Goal: Task Accomplishment & Management: Manage account settings

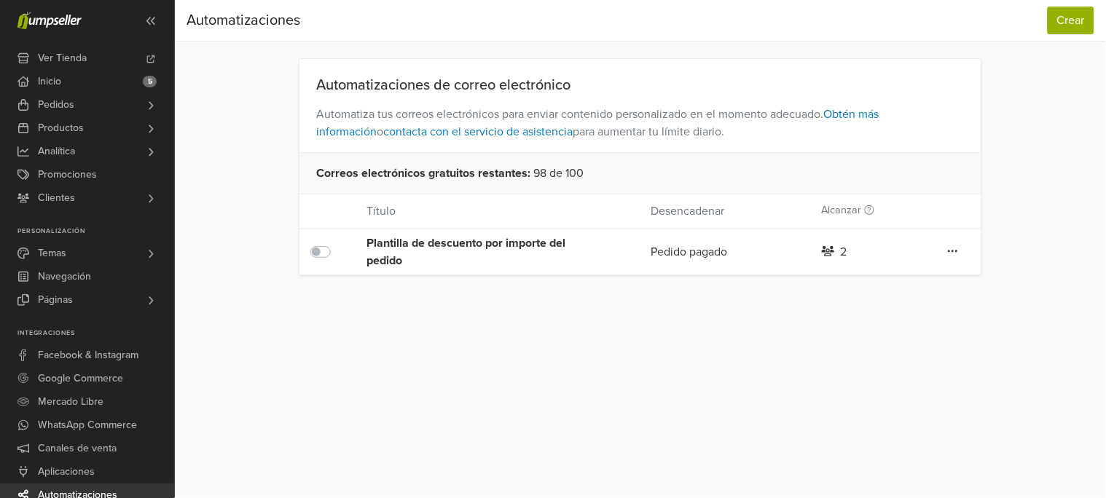
click at [957, 249] on icon at bounding box center [953, 252] width 10 height 12
click at [609, 398] on div "Preferencias Suscripción Salir Automatizaciones Crear Automatizaciones Crear Au…" at bounding box center [640, 249] width 931 height 498
click at [426, 244] on div "Plantilla de descuento por importe del pedido" at bounding box center [480, 252] width 227 height 35
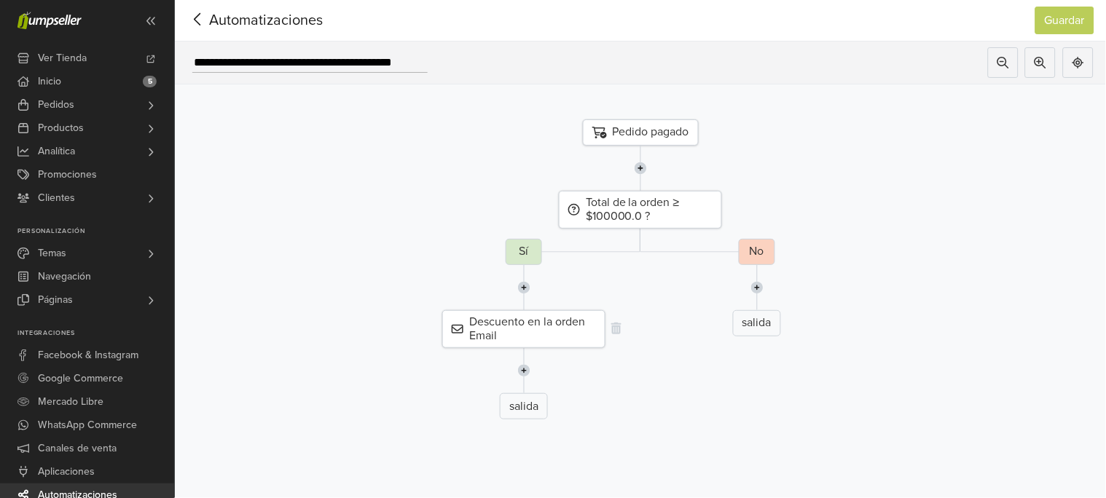
click at [571, 329] on div "Descuento en la orden Email" at bounding box center [523, 329] width 163 height 38
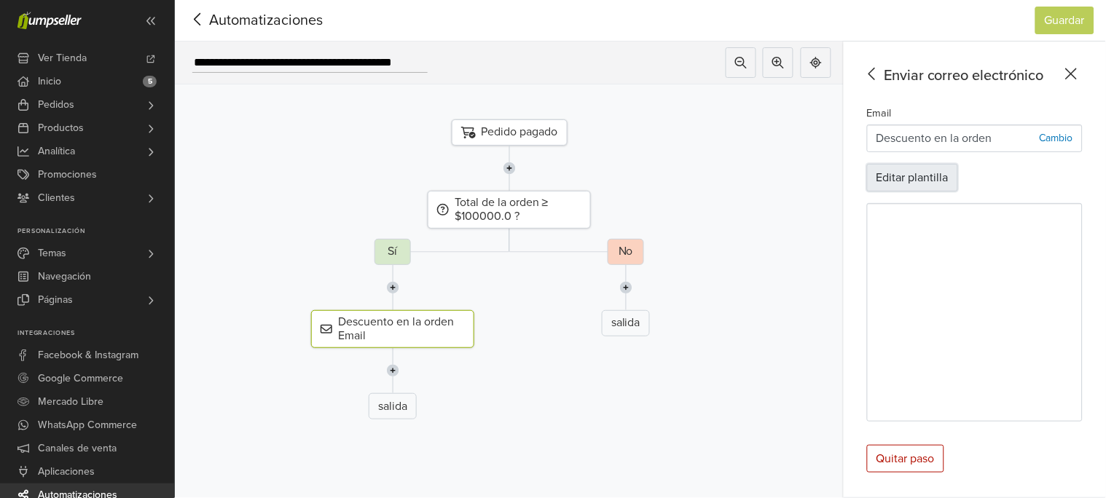
click at [920, 181] on button "Editar plantilla" at bounding box center [912, 178] width 91 height 28
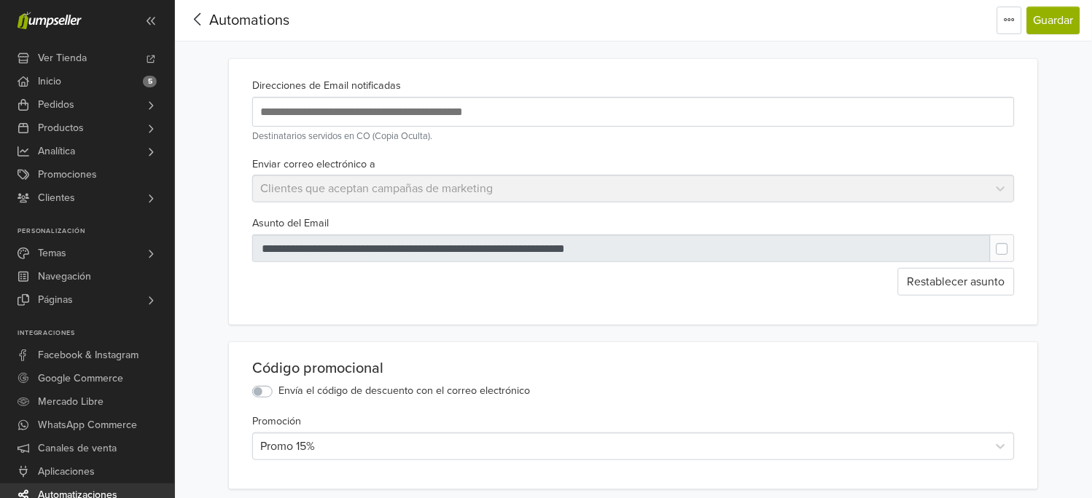
click at [217, 13] on span "Automations" at bounding box center [249, 20] width 80 height 17
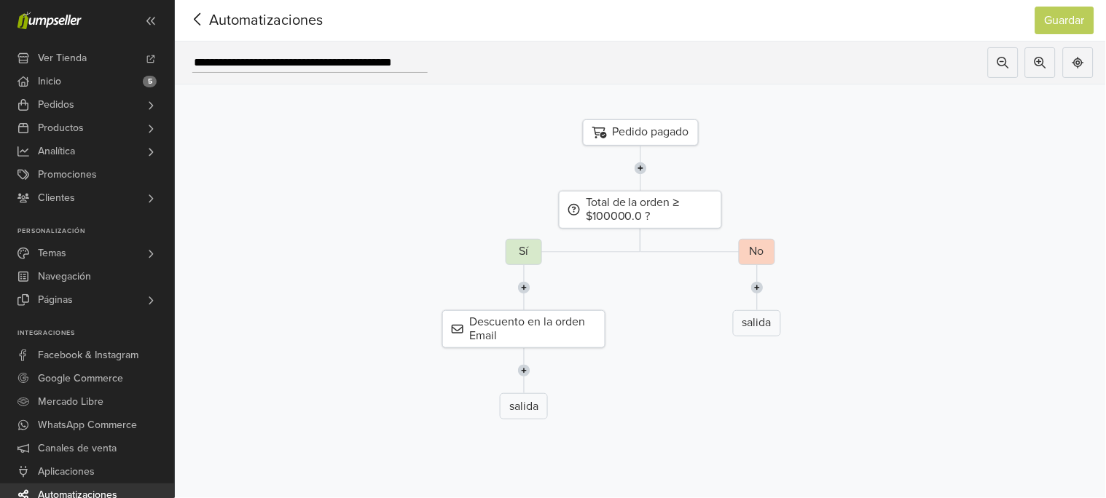
click at [654, 136] on div "Pedido pagado" at bounding box center [641, 133] width 116 height 26
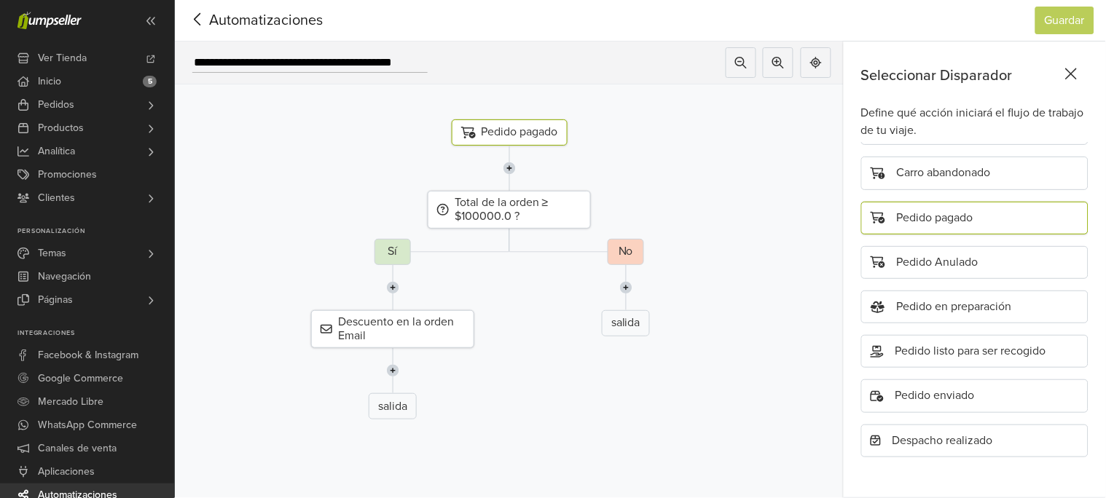
scroll to position [55, 0]
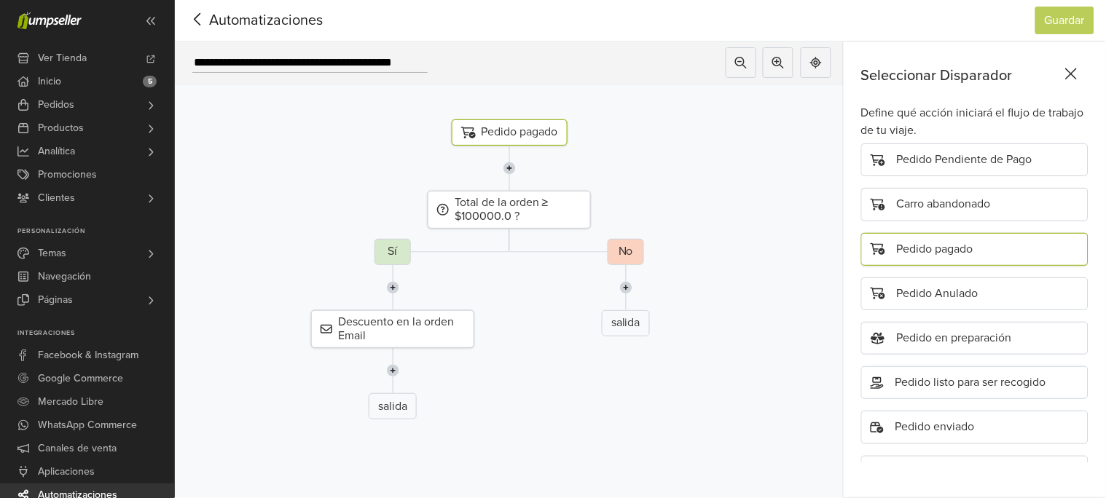
click at [555, 133] on div "Pedido pagado" at bounding box center [510, 133] width 116 height 26
click at [958, 246] on div "Pedido pagado" at bounding box center [974, 249] width 227 height 33
click at [490, 202] on div "Total de la orden ≥ $100000.0 ?" at bounding box center [509, 210] width 163 height 38
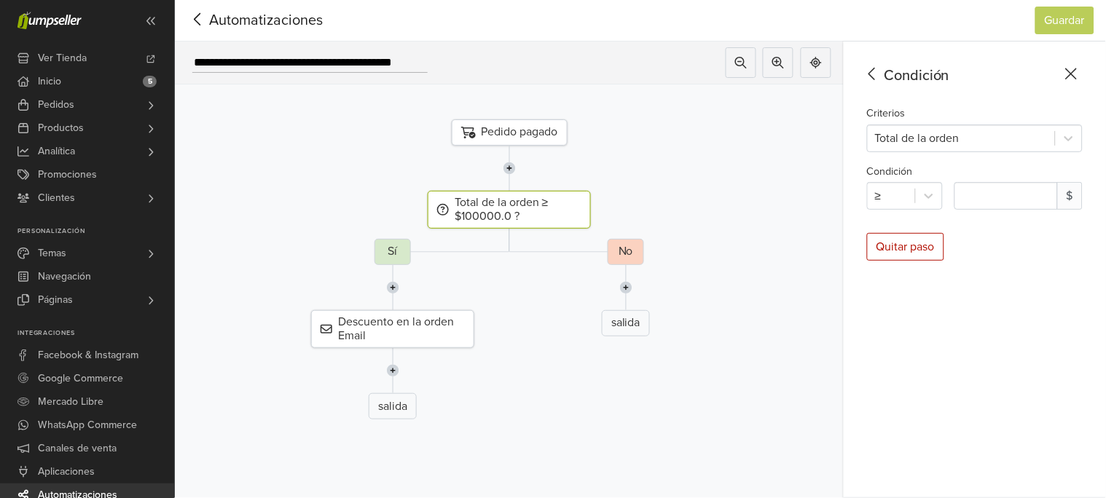
click at [396, 251] on div "No salida" at bounding box center [626, 335] width 691 height 192
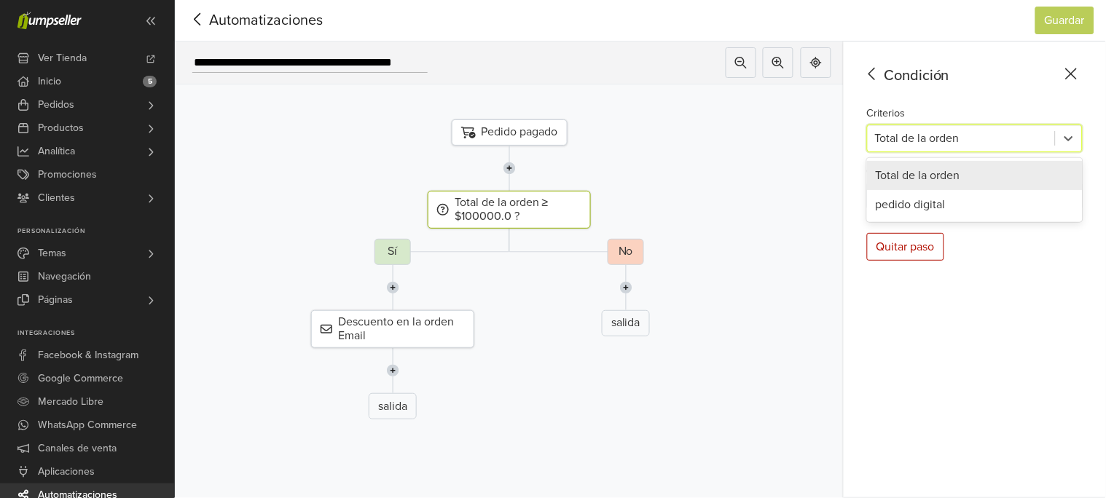
click at [913, 144] on div at bounding box center [961, 138] width 173 height 20
click at [926, 144] on div at bounding box center [961, 138] width 173 height 20
click at [528, 127] on div "Pedido pagado" at bounding box center [510, 133] width 116 height 26
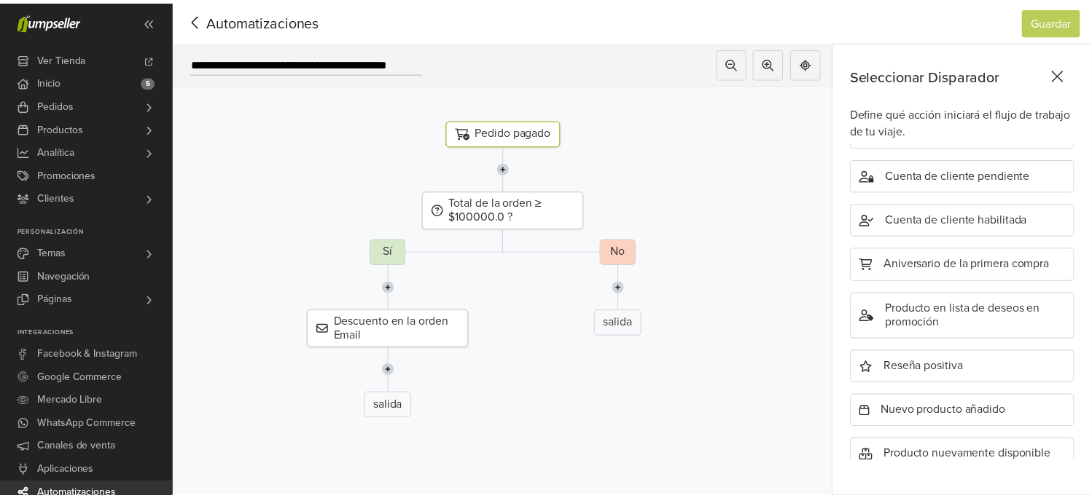
scroll to position [541, 0]
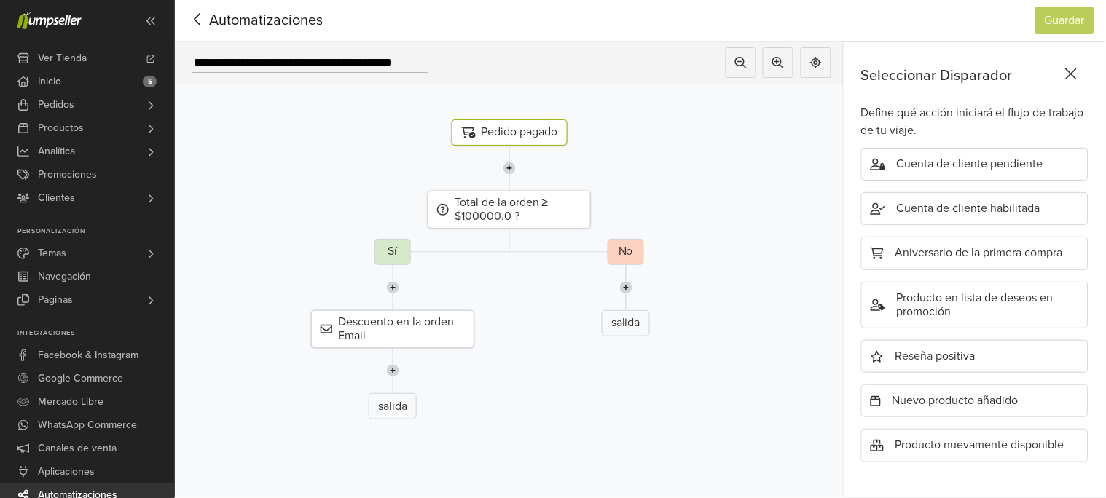
click at [187, 22] on icon at bounding box center [198, 19] width 23 height 18
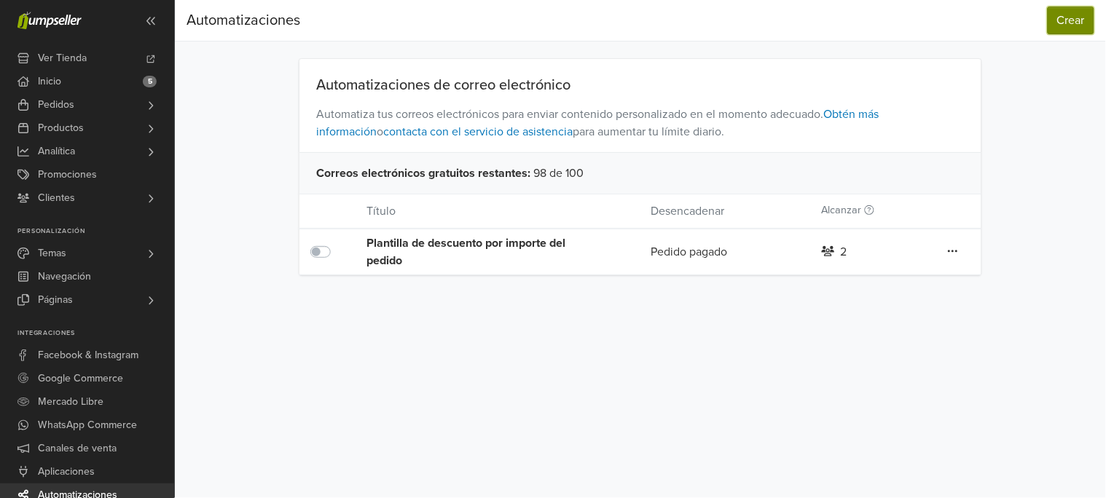
click at [1060, 23] on button "Crear" at bounding box center [1071, 21] width 47 height 28
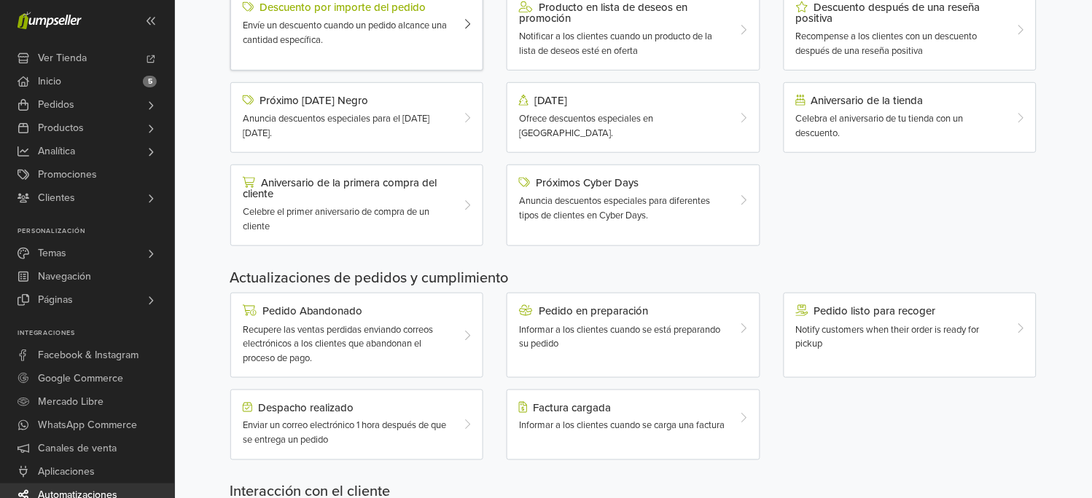
scroll to position [194, 0]
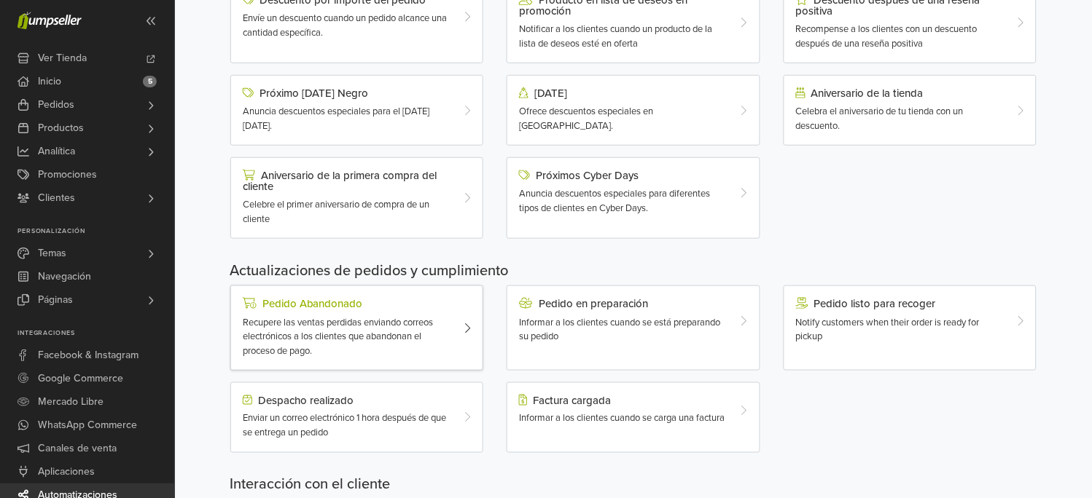
click at [353, 329] on span "Recupere las ventas perdidas enviando correos electrónicos a los clientes que a…" at bounding box center [338, 337] width 190 height 40
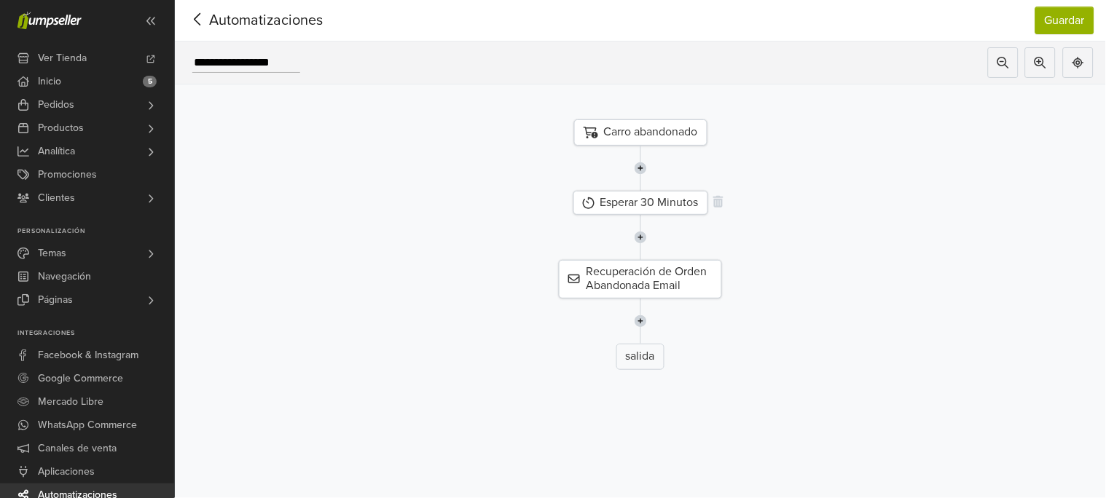
click at [668, 206] on div "Esperar 30 Minutos" at bounding box center [641, 203] width 135 height 24
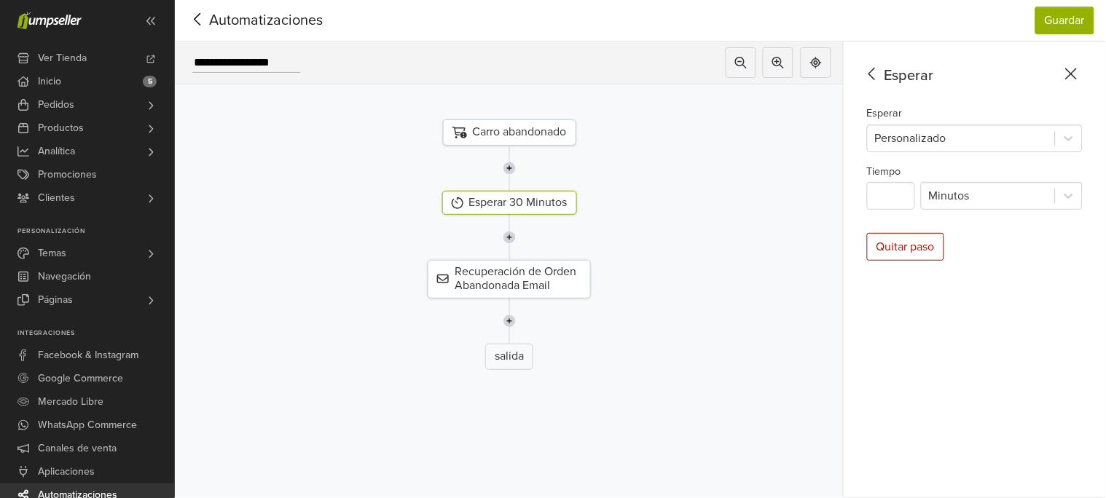
click at [516, 138] on div "Carro abandonado" at bounding box center [509, 133] width 133 height 26
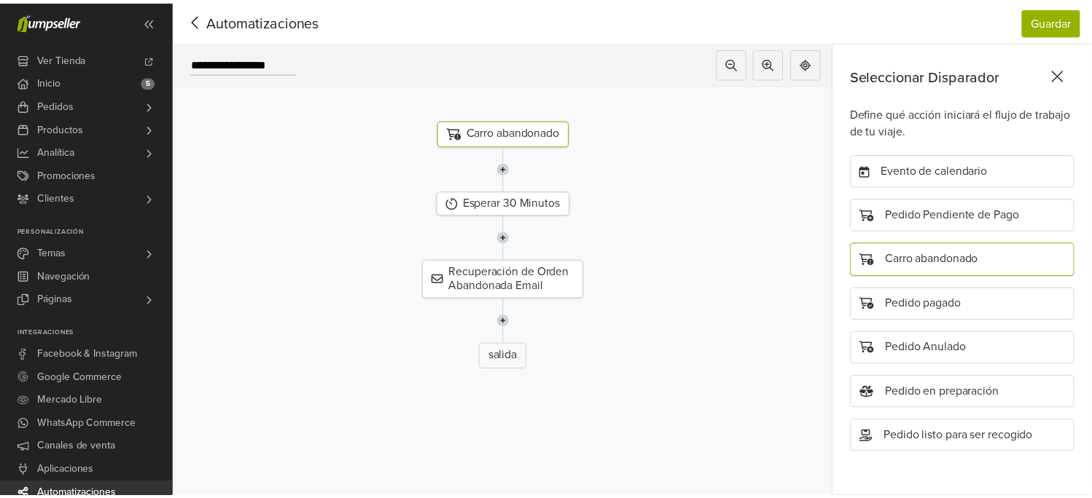
scroll to position [64, 0]
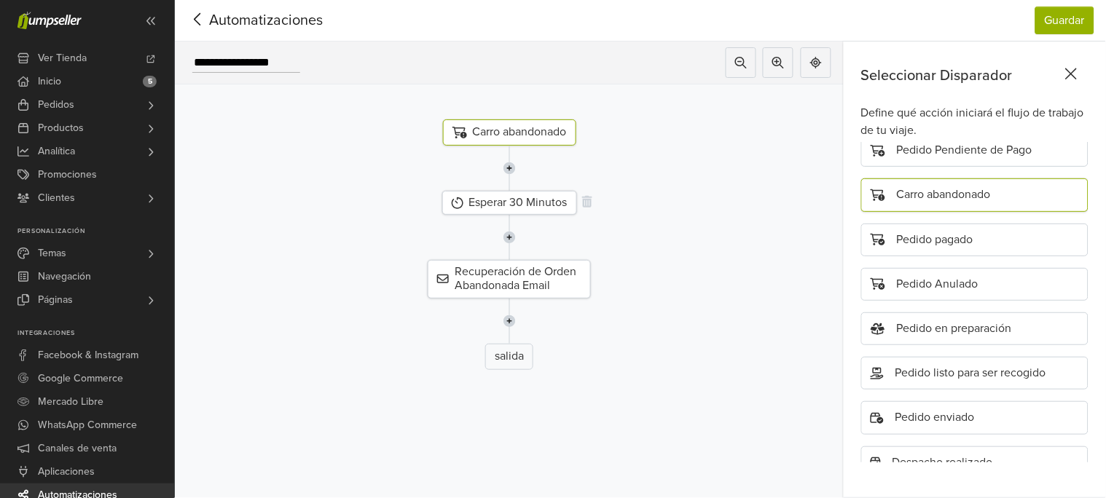
click at [523, 202] on div "Esperar 30 Minutos" at bounding box center [509, 203] width 135 height 24
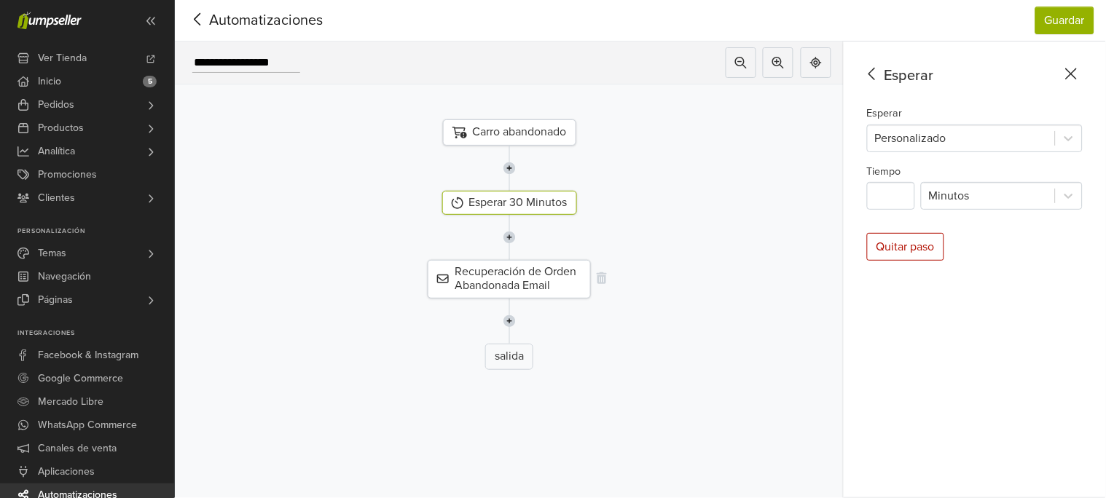
click at [518, 266] on div "Recuperación de Orden Abandonada Email" at bounding box center [509, 279] width 163 height 38
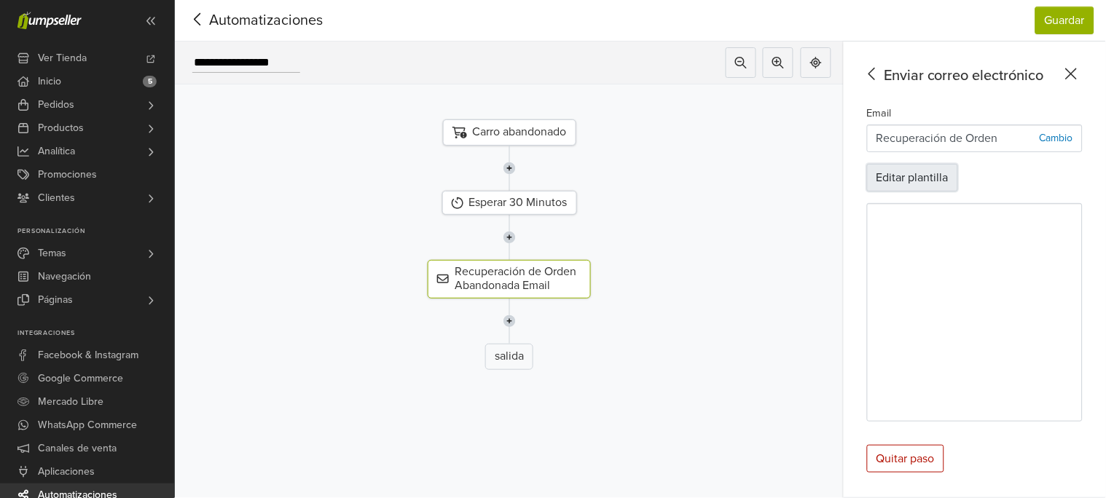
click at [918, 179] on button "Editar plantilla" at bounding box center [912, 178] width 91 height 28
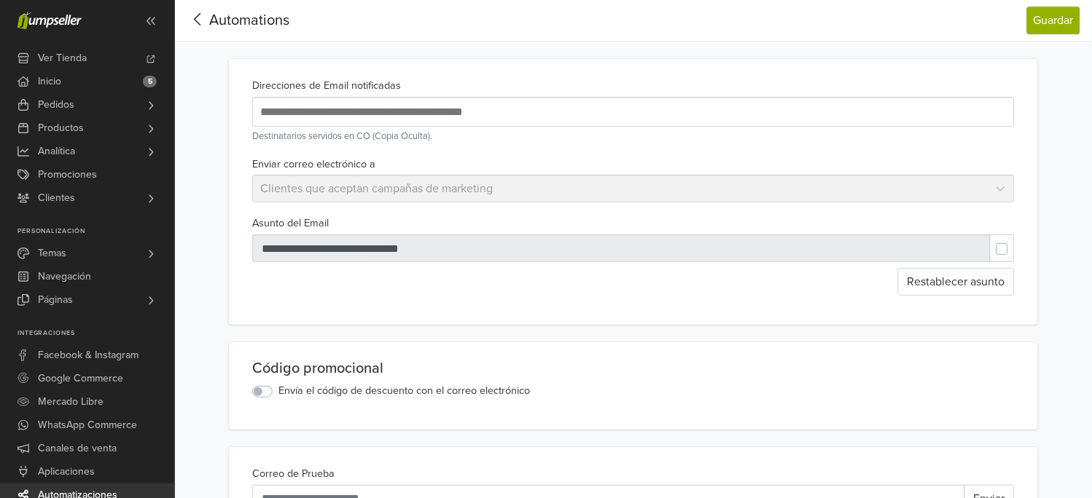
click at [212, 13] on span "Automations" at bounding box center [249, 20] width 80 height 17
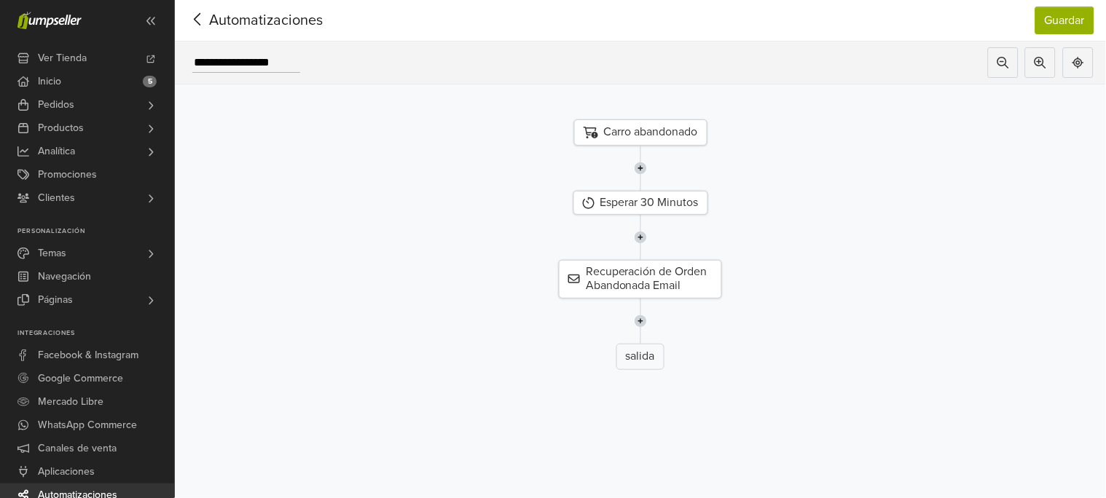
click at [197, 18] on icon at bounding box center [198, 19] width 23 height 18
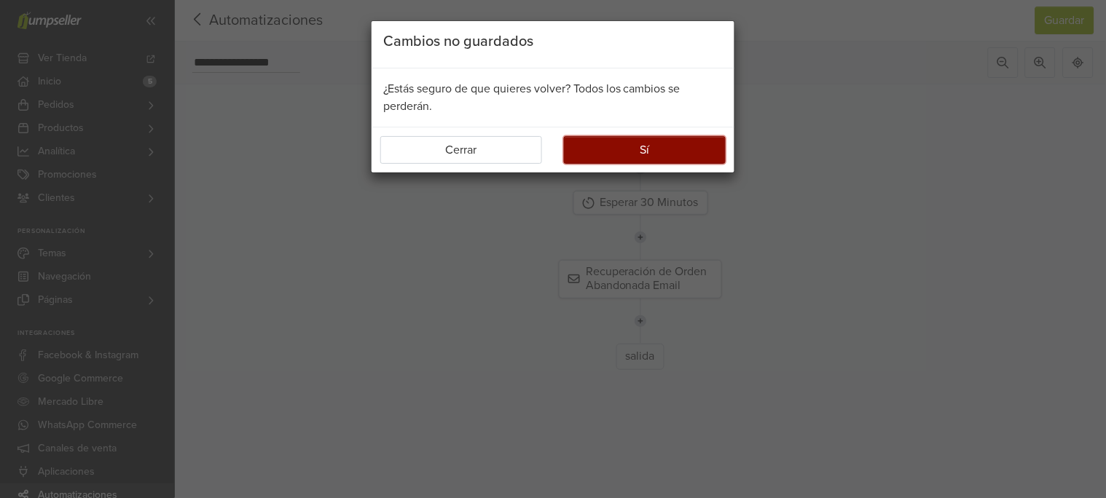
click at [587, 149] on button "Sí" at bounding box center [645, 150] width 162 height 28
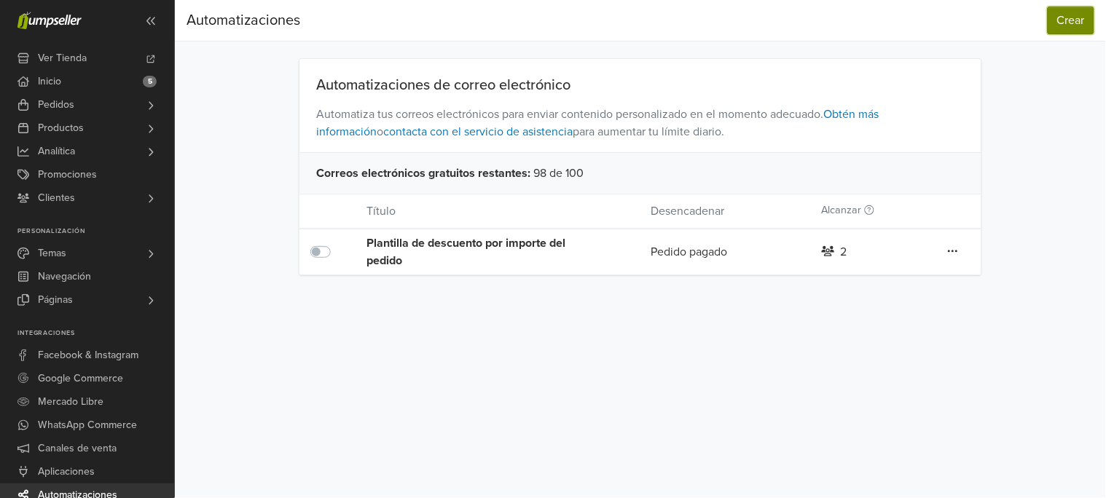
click at [1069, 27] on button "Crear" at bounding box center [1071, 21] width 47 height 28
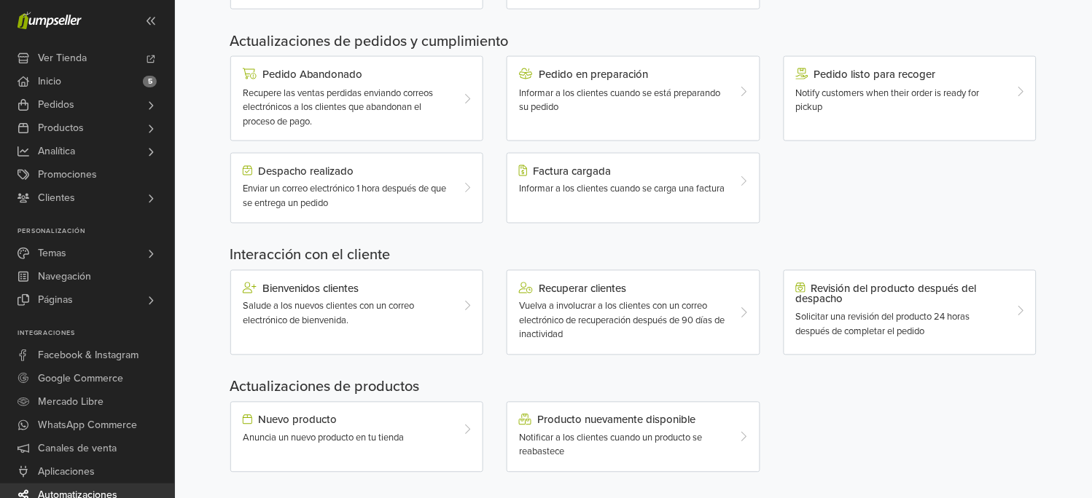
scroll to position [438, 0]
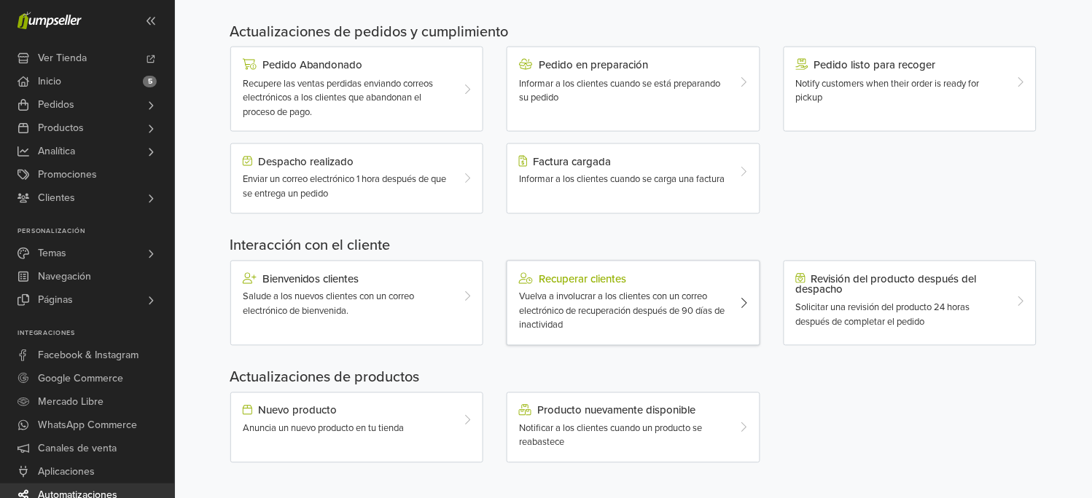
click at [581, 292] on span "Vuelva a involucrar a los clientes con un correo electrónico de recuperación de…" at bounding box center [622, 312] width 206 height 40
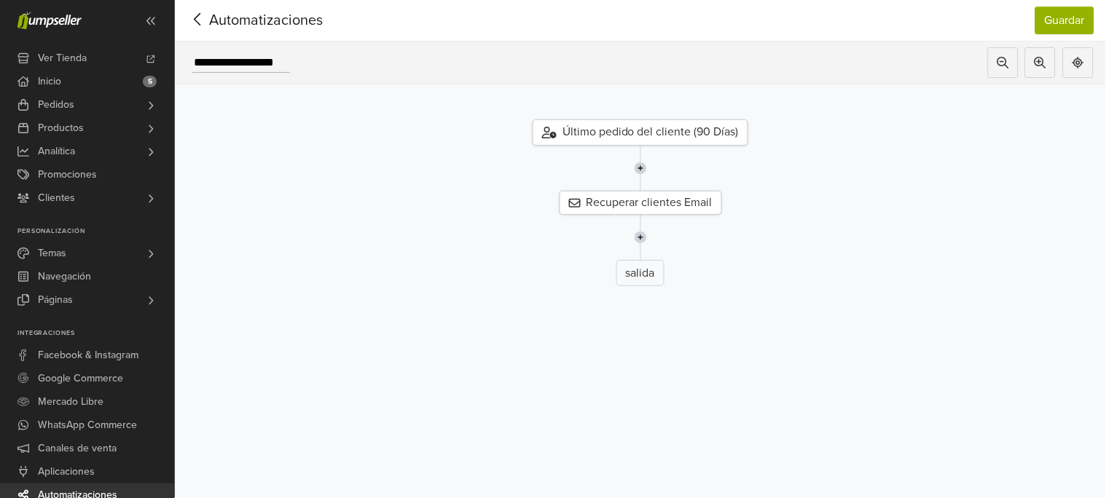
click at [698, 134] on div "Último pedido del cliente (90 Días)" at bounding box center [641, 133] width 216 height 26
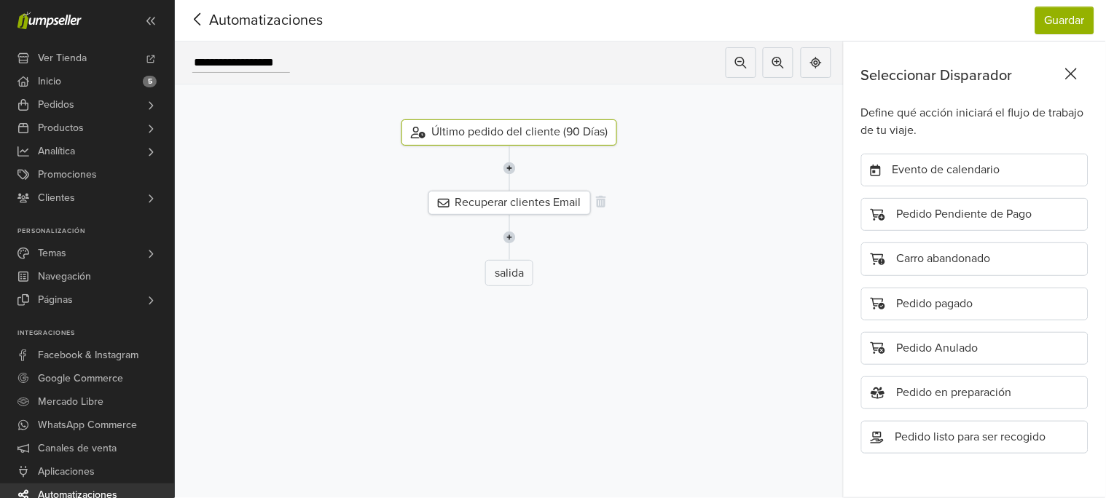
click at [536, 204] on div "Recuperar clientes Email" at bounding box center [510, 203] width 163 height 24
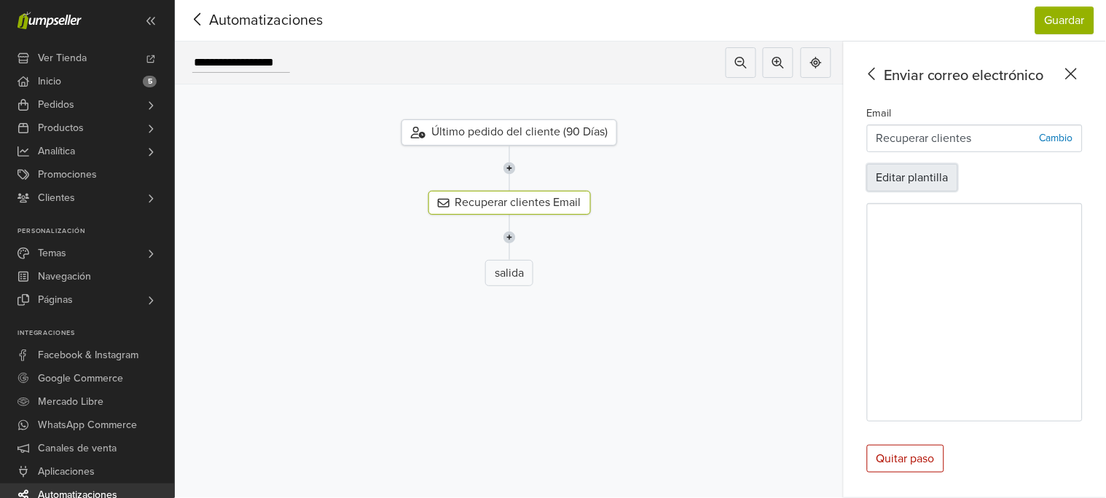
click at [916, 181] on button "Editar plantilla" at bounding box center [912, 178] width 91 height 28
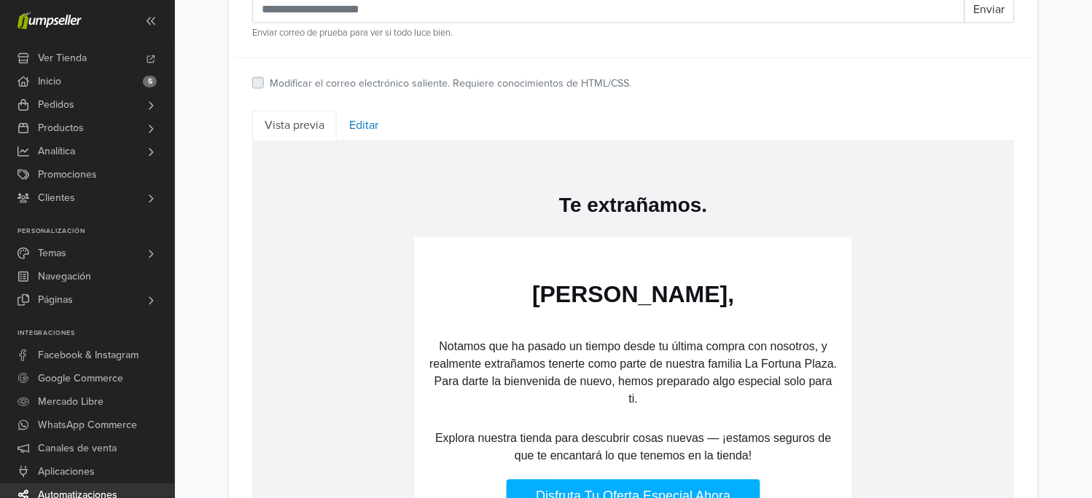
scroll to position [485, 0]
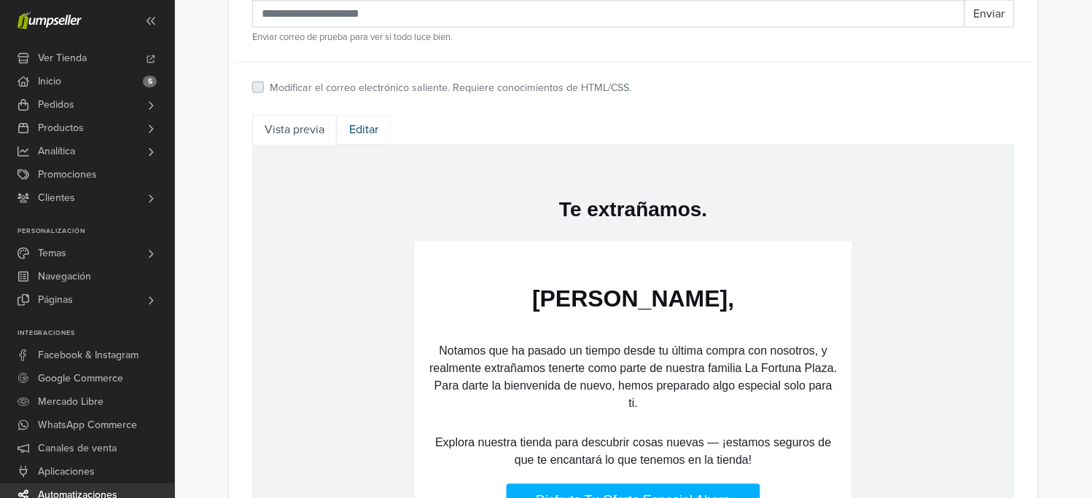
click at [365, 125] on link "Editar" at bounding box center [364, 130] width 54 height 31
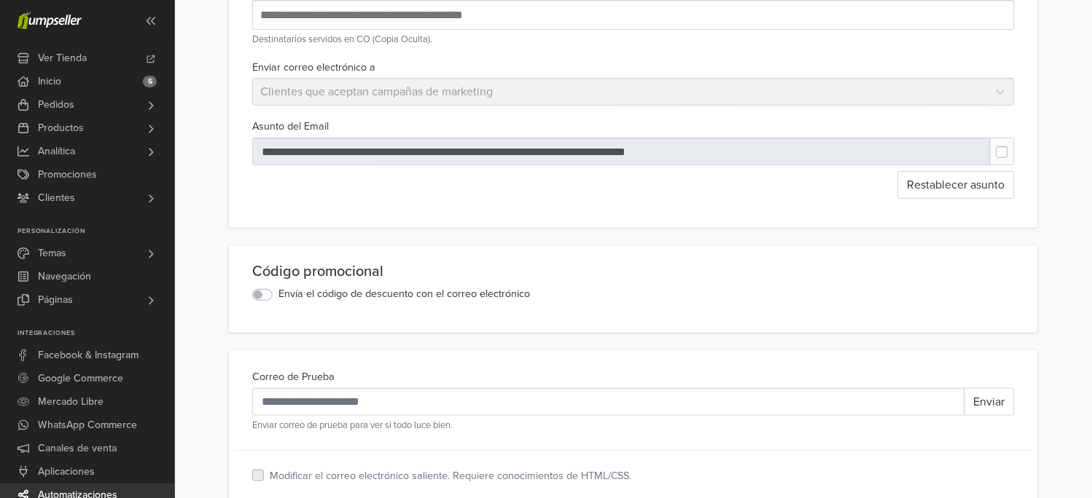
scroll to position [291, 0]
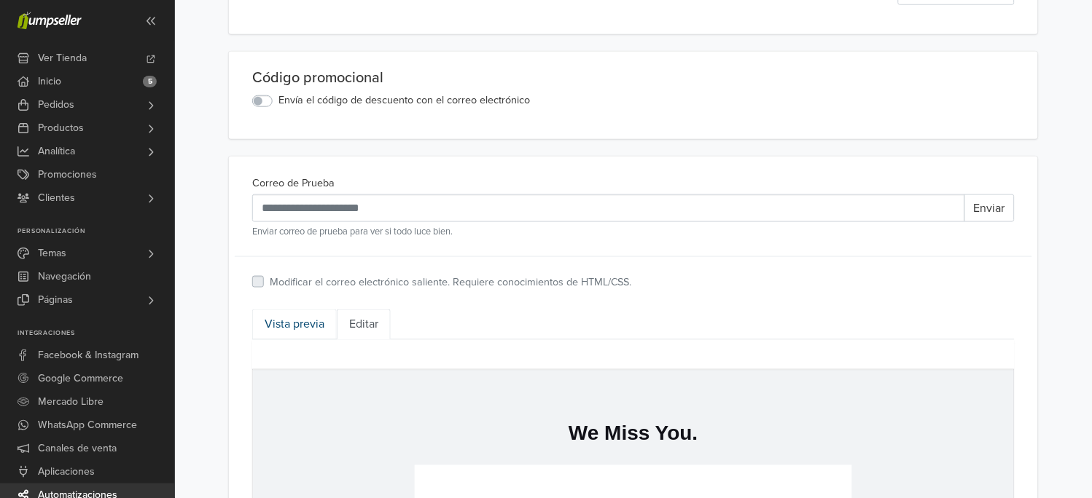
click at [271, 328] on link "Vista previa" at bounding box center [294, 325] width 85 height 31
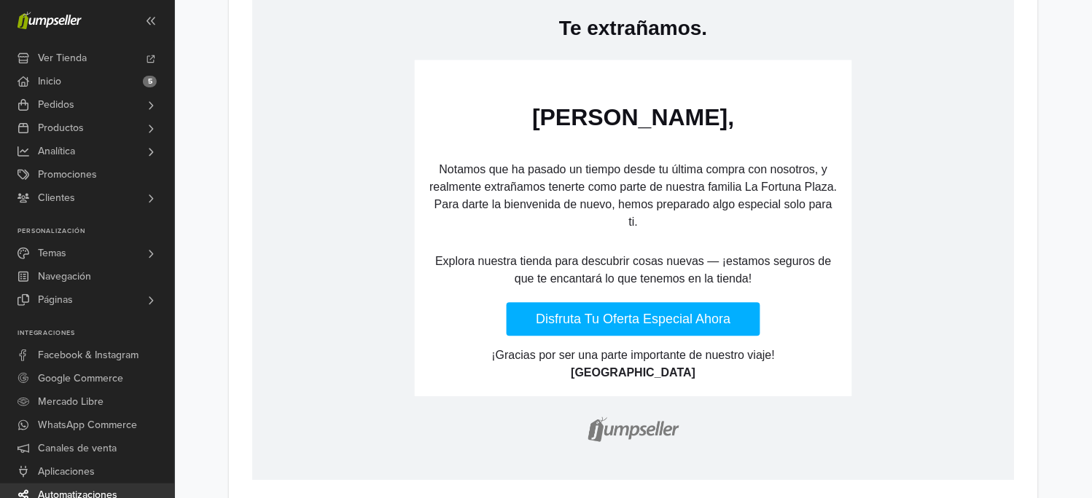
scroll to position [680, 0]
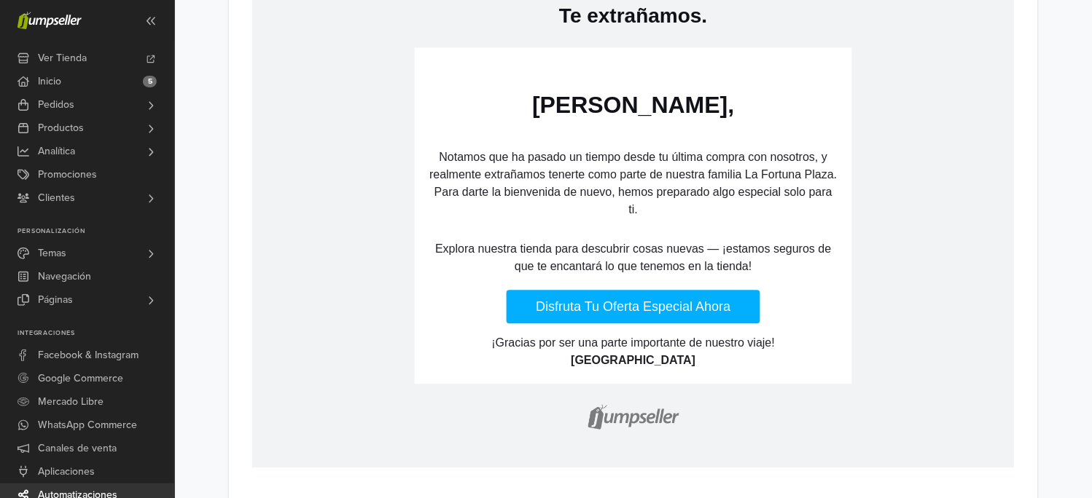
click at [673, 307] on link "Disfruta Tu Oferta Especial Ahora" at bounding box center [632, 307] width 253 height 34
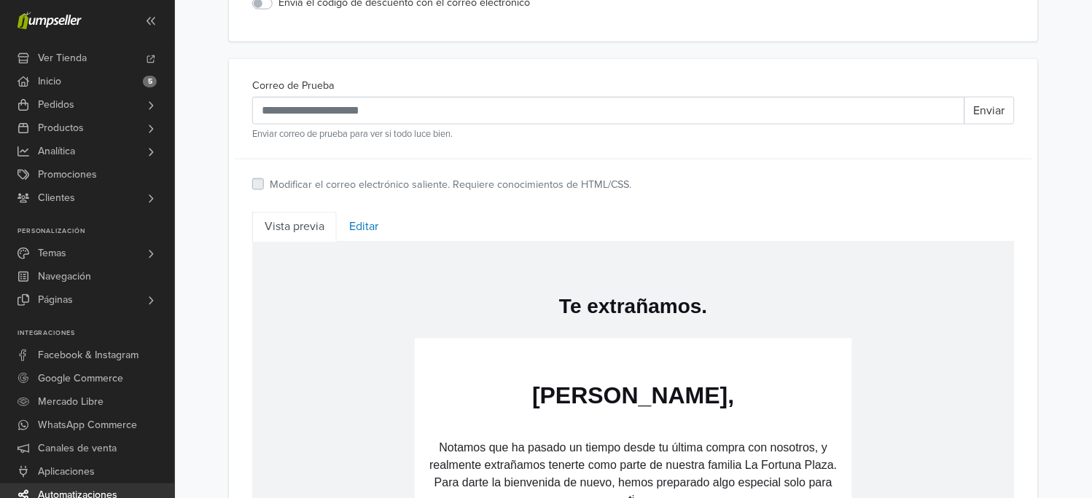
scroll to position [194, 0]
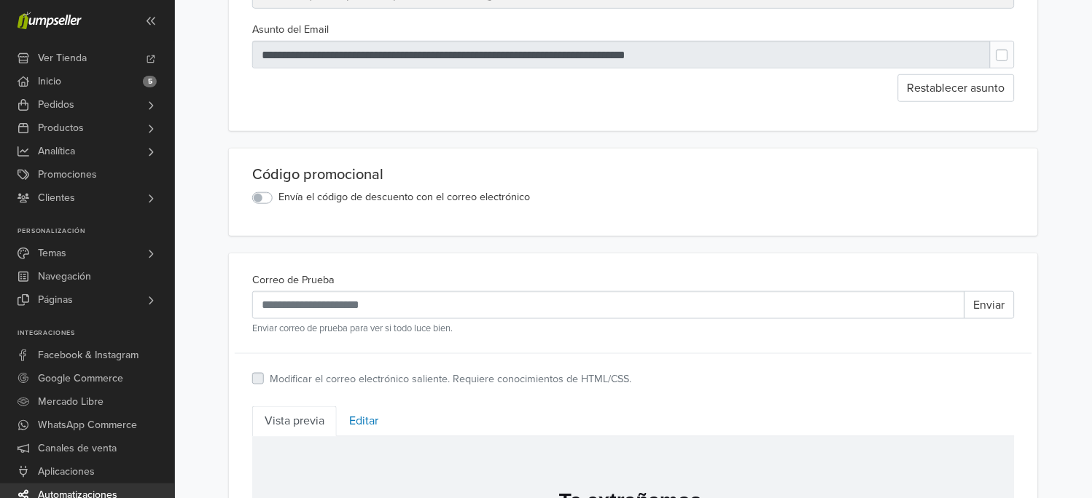
click at [278, 202] on label "Envía el código de descuento con el correo electrónico" at bounding box center [403, 197] width 251 height 16
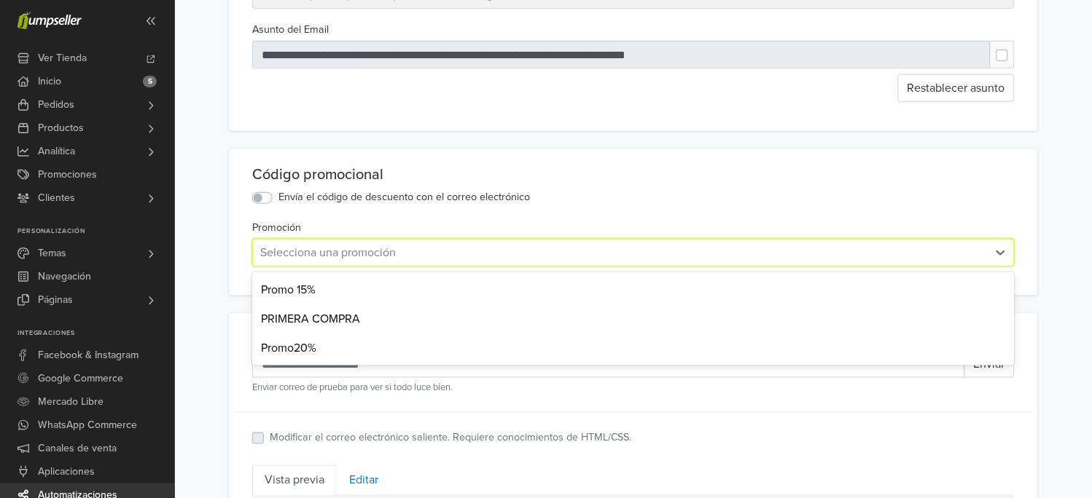
click at [341, 256] on div at bounding box center [620, 253] width 720 height 20
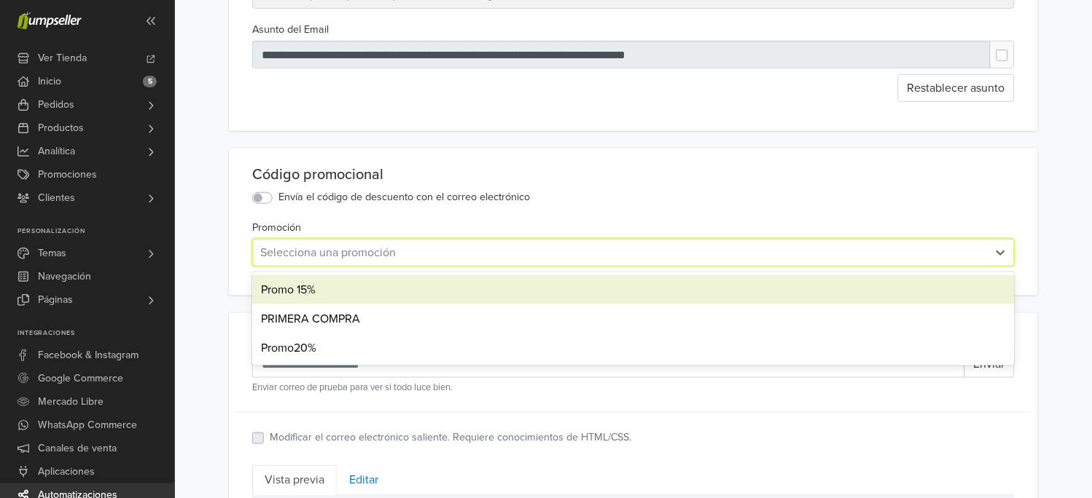
click at [301, 291] on div "Promo 15%" at bounding box center [633, 289] width 762 height 29
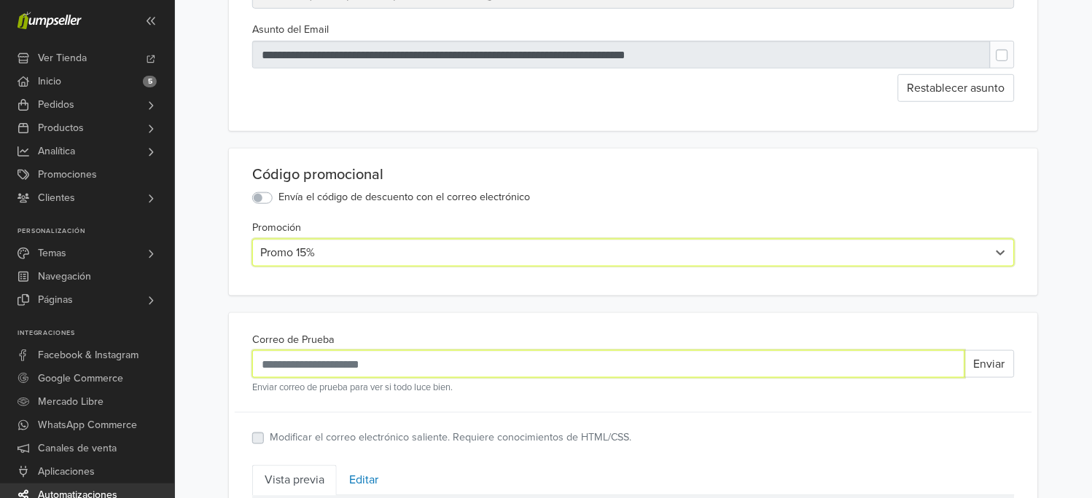
click at [322, 375] on input "Correo de Prueba" at bounding box center [608, 365] width 713 height 28
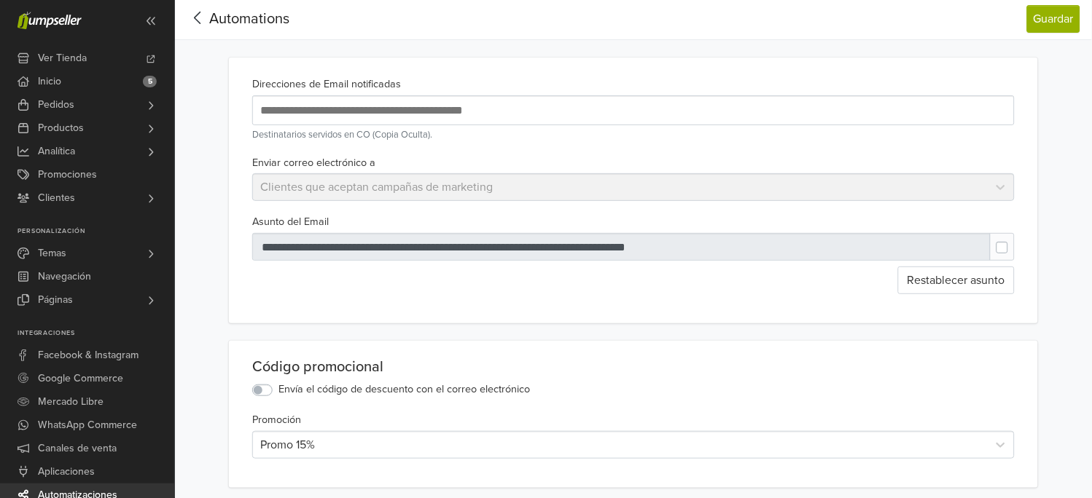
scroll to position [0, 0]
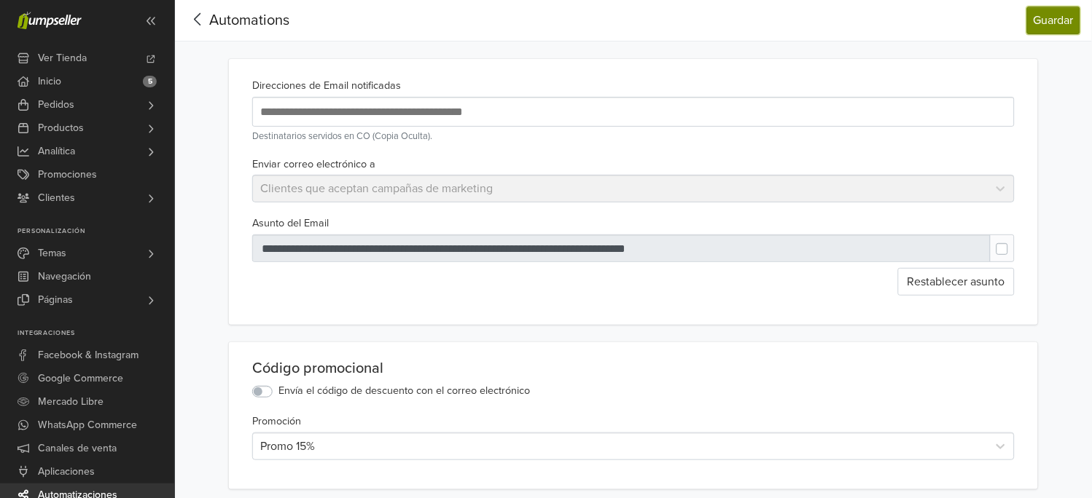
click at [1056, 31] on button "Guardar" at bounding box center [1053, 21] width 53 height 28
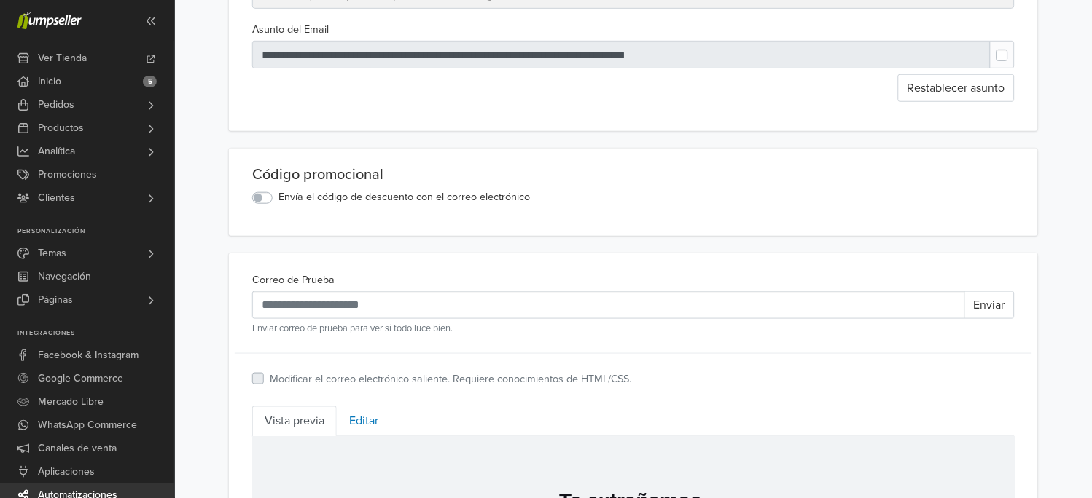
click at [278, 202] on label "Envía el código de descuento con el correo electrónico" at bounding box center [403, 197] width 251 height 16
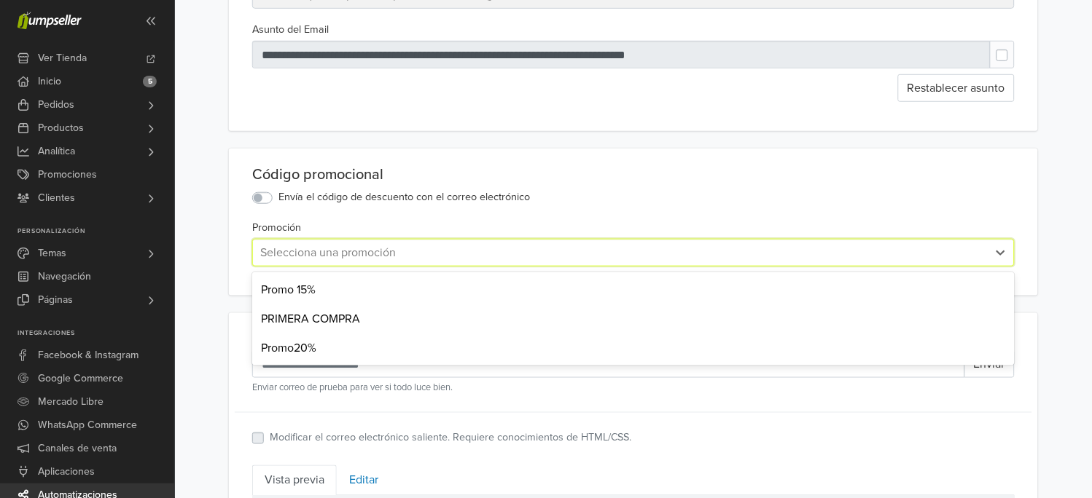
click at [305, 258] on div at bounding box center [620, 253] width 720 height 20
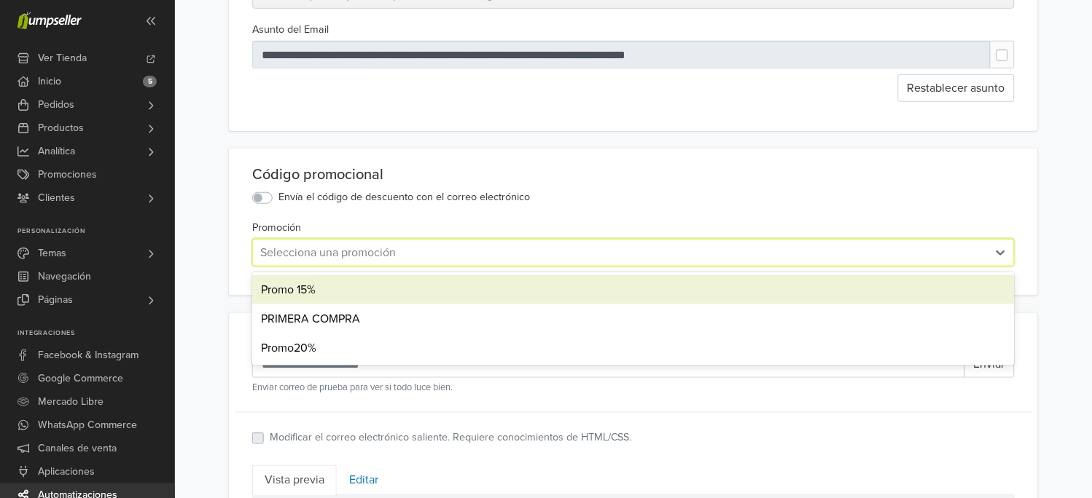
click at [302, 293] on div "Promo 15%" at bounding box center [633, 289] width 762 height 29
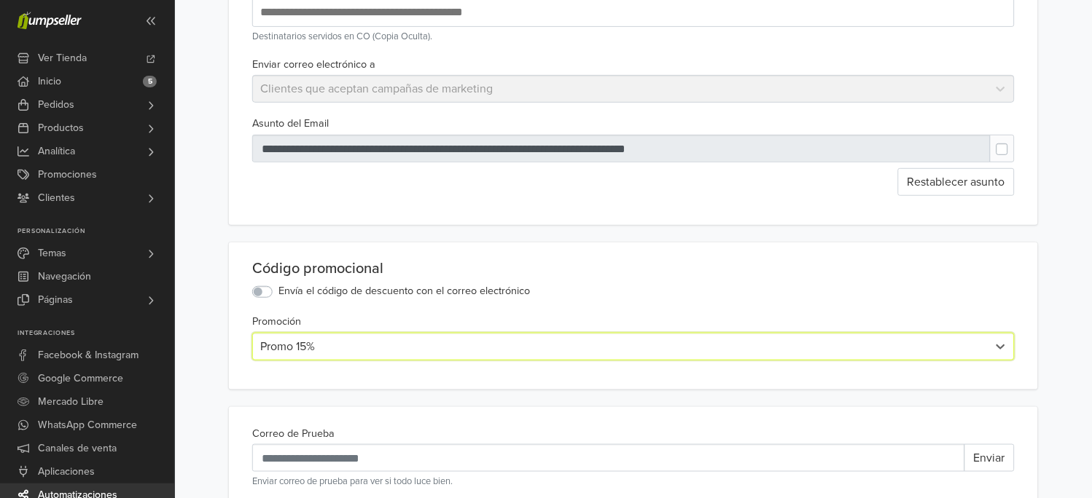
scroll to position [0, 0]
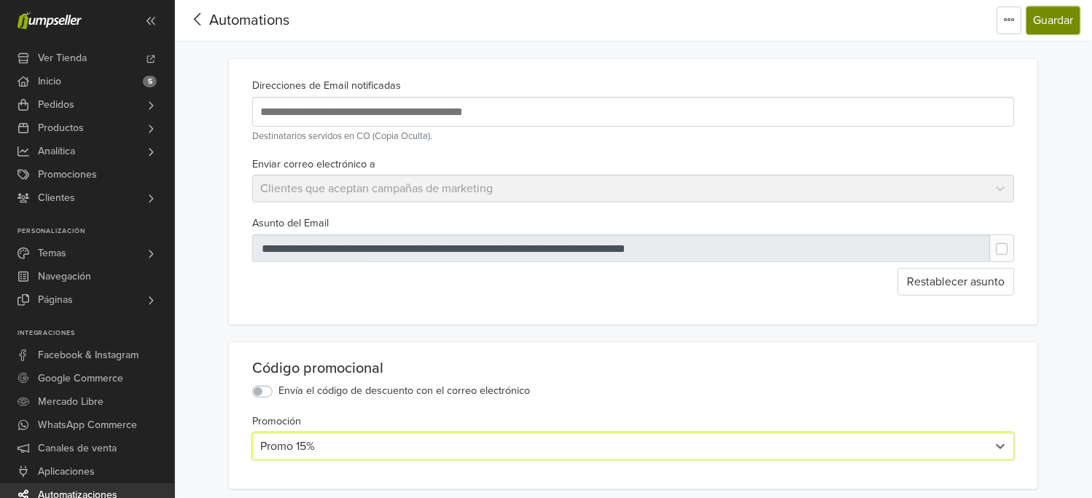
click at [1046, 21] on button "Guardar" at bounding box center [1053, 21] width 53 height 28
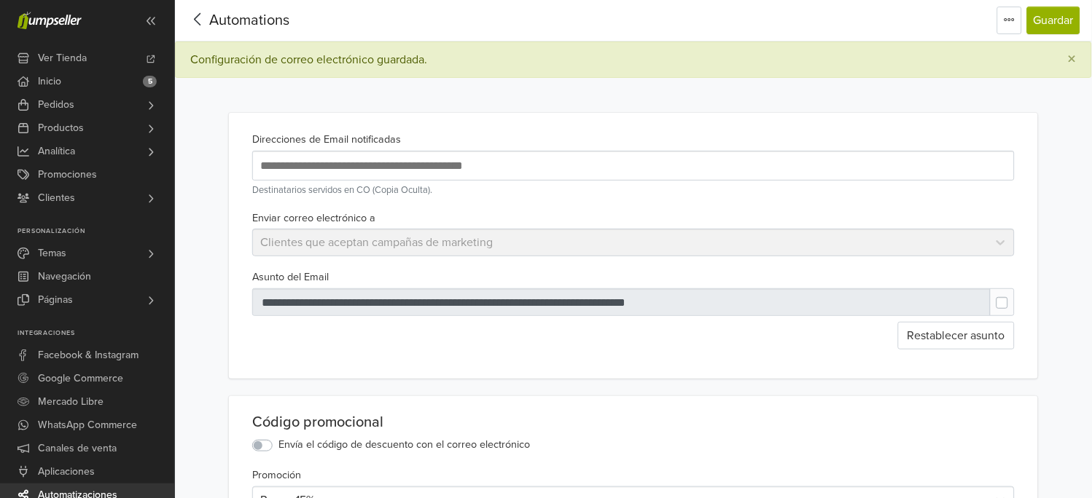
click at [249, 16] on span "Automations" at bounding box center [249, 20] width 80 height 17
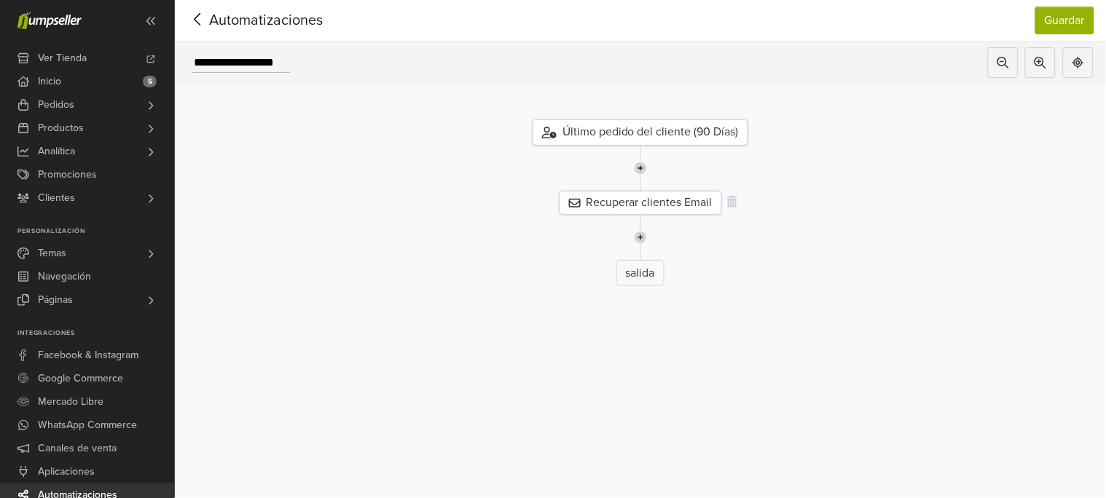
click at [681, 207] on div "Recuperar clientes Email" at bounding box center [641, 203] width 163 height 24
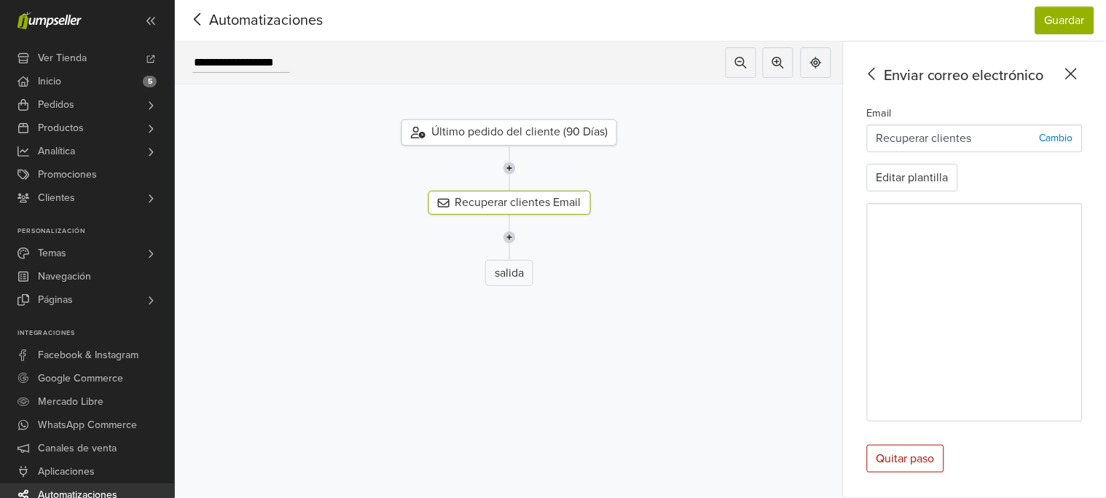
click at [202, 18] on icon at bounding box center [198, 19] width 23 height 18
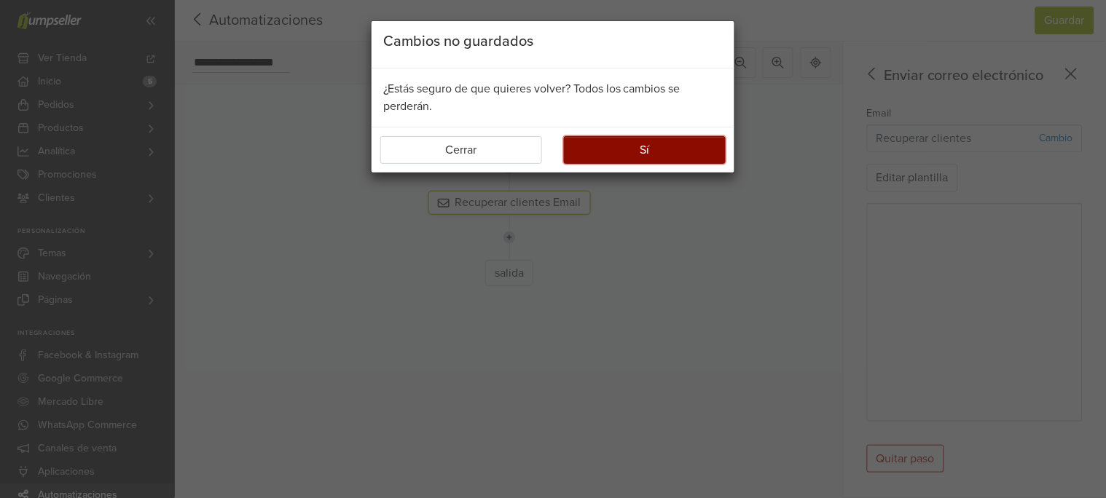
click at [630, 153] on button "Sí" at bounding box center [645, 150] width 162 height 28
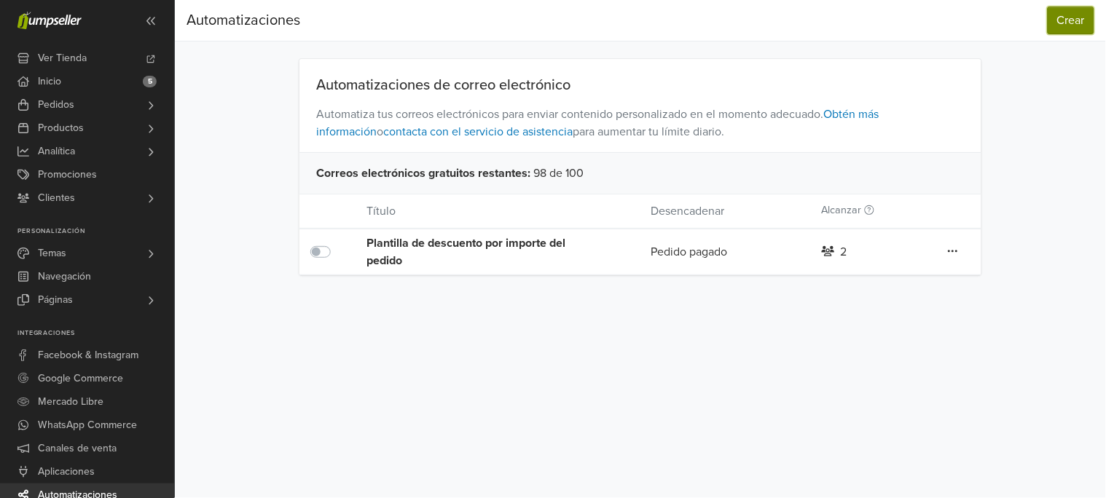
click at [1080, 21] on button "Crear" at bounding box center [1071, 21] width 47 height 28
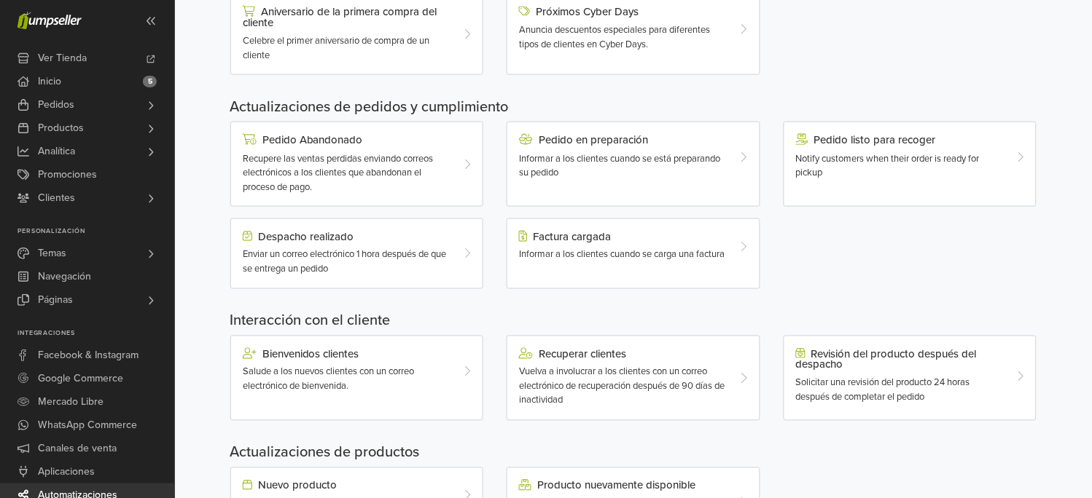
scroll to position [388, 0]
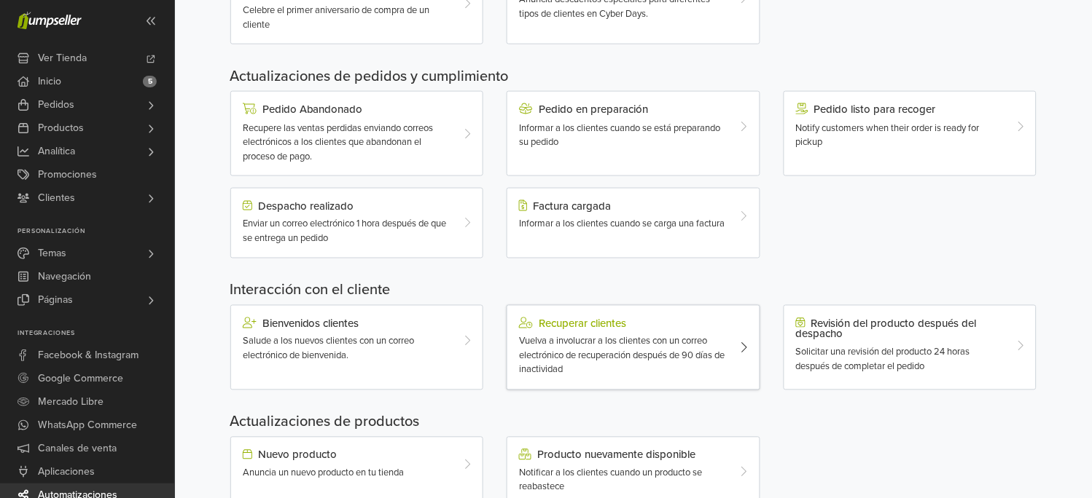
click at [633, 351] on span "Vuelva a involucrar a los clientes con un correo electrónico de recuperación de…" at bounding box center [622, 356] width 206 height 40
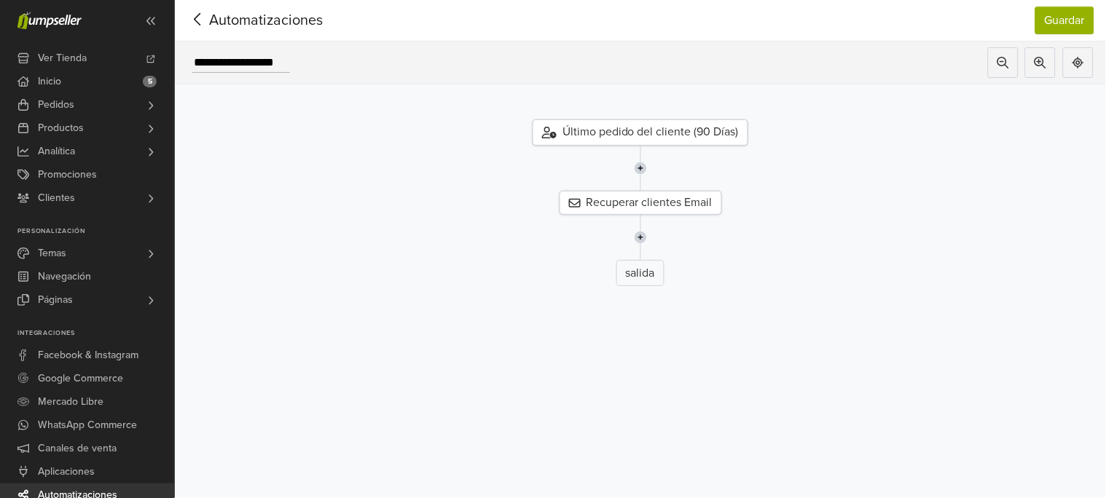
click at [631, 128] on div "Último pedido del cliente (90 Días)" at bounding box center [641, 133] width 216 height 26
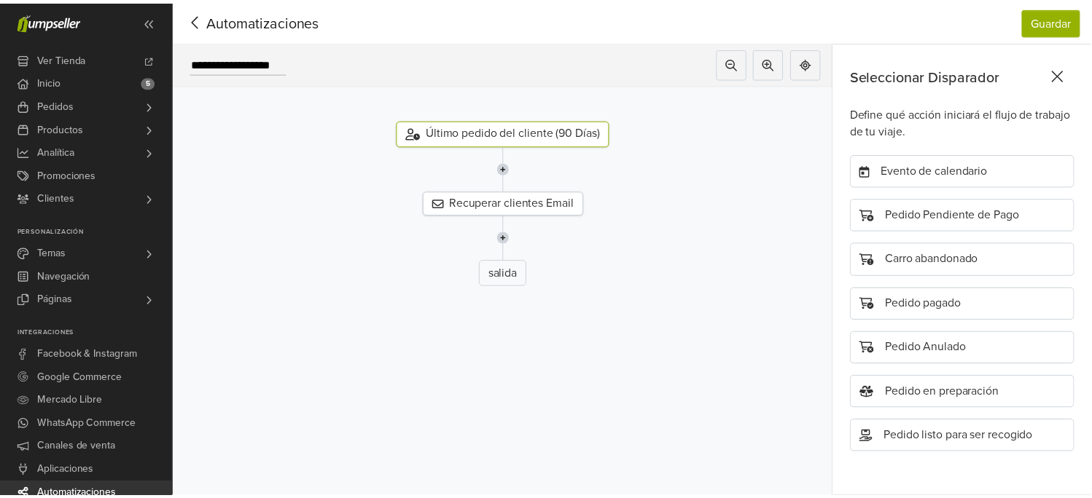
scroll to position [378, 0]
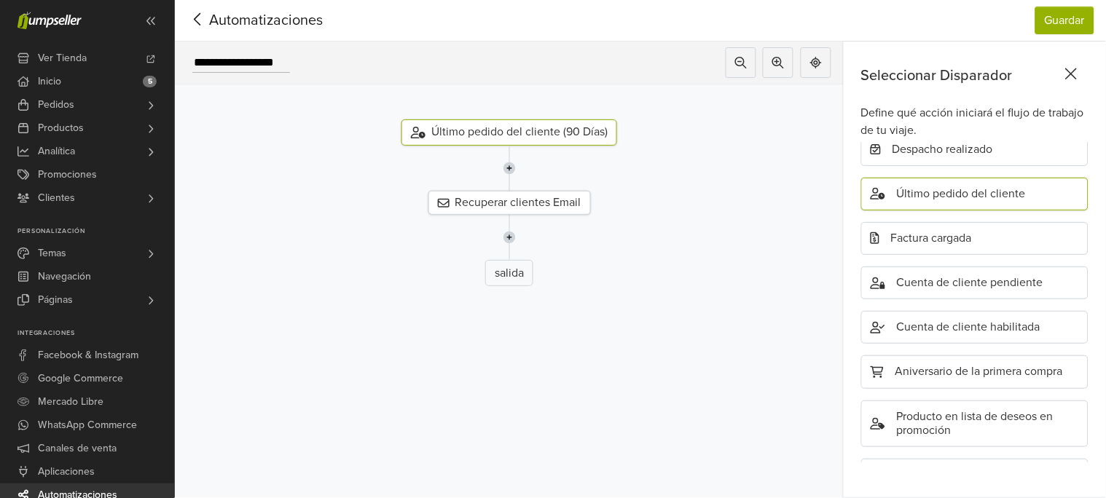
click at [974, 193] on div "Último pedido del cliente" at bounding box center [974, 194] width 227 height 33
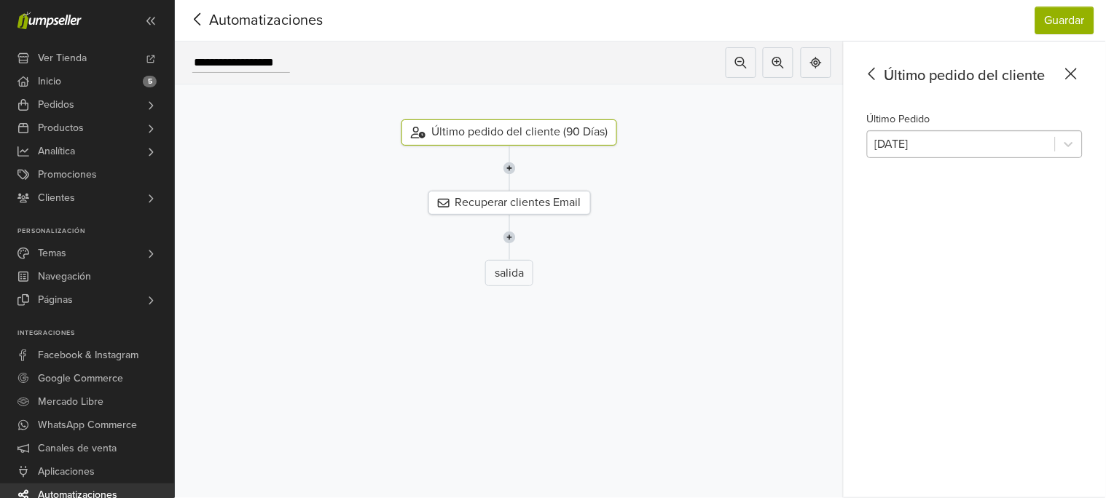
click at [968, 145] on div at bounding box center [961, 144] width 173 height 20
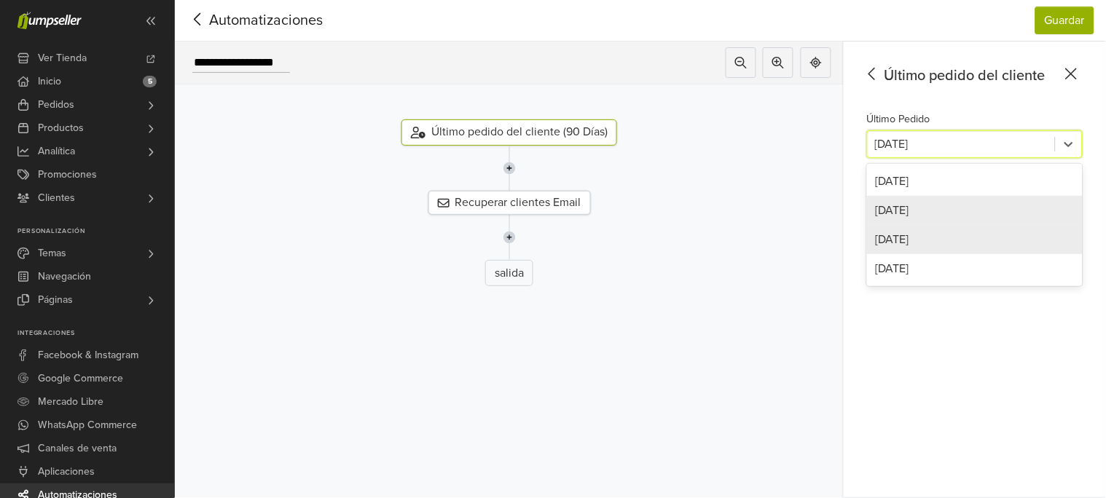
click at [915, 208] on div "[DATE]" at bounding box center [975, 210] width 216 height 29
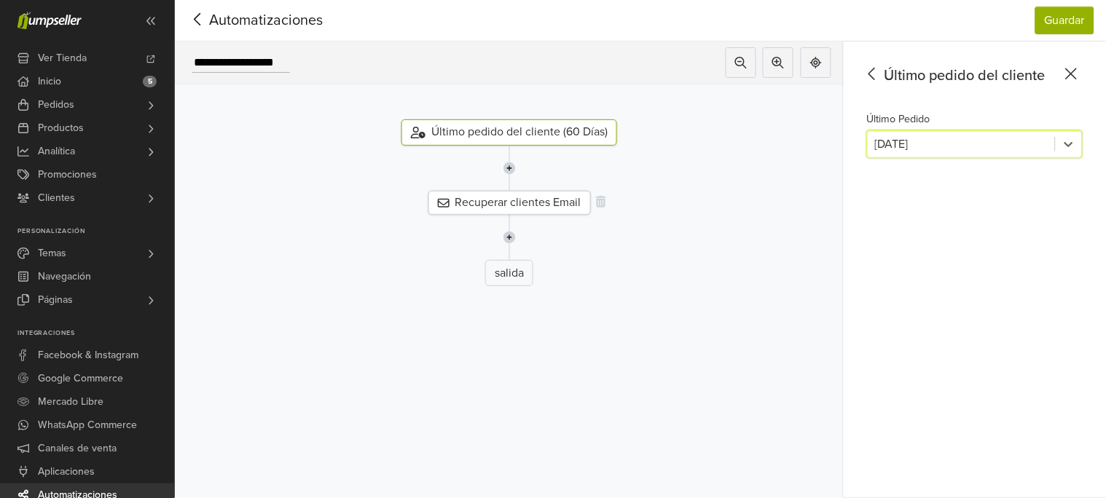
click at [545, 200] on div "Recuperar clientes Email" at bounding box center [510, 203] width 163 height 24
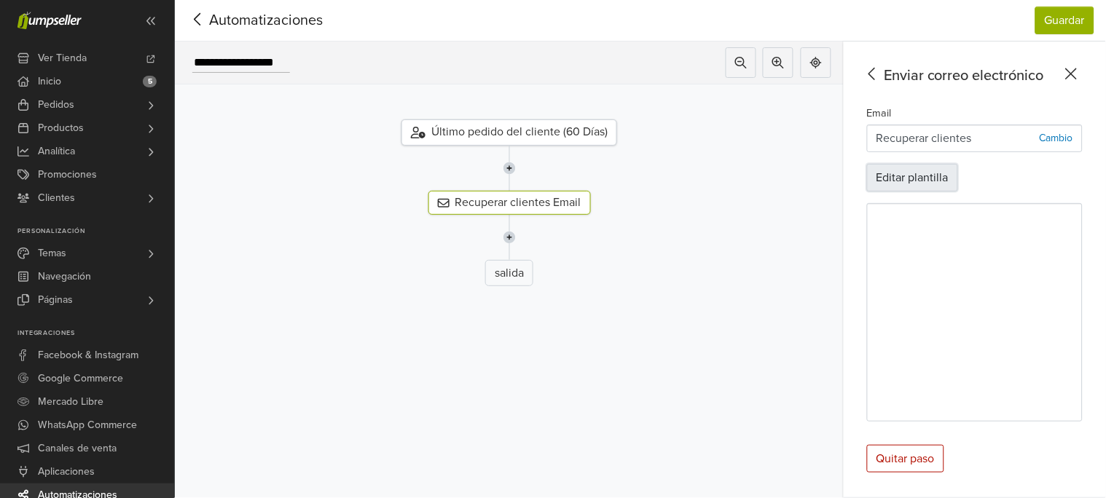
click at [914, 176] on button "Editar plantilla" at bounding box center [912, 178] width 91 height 28
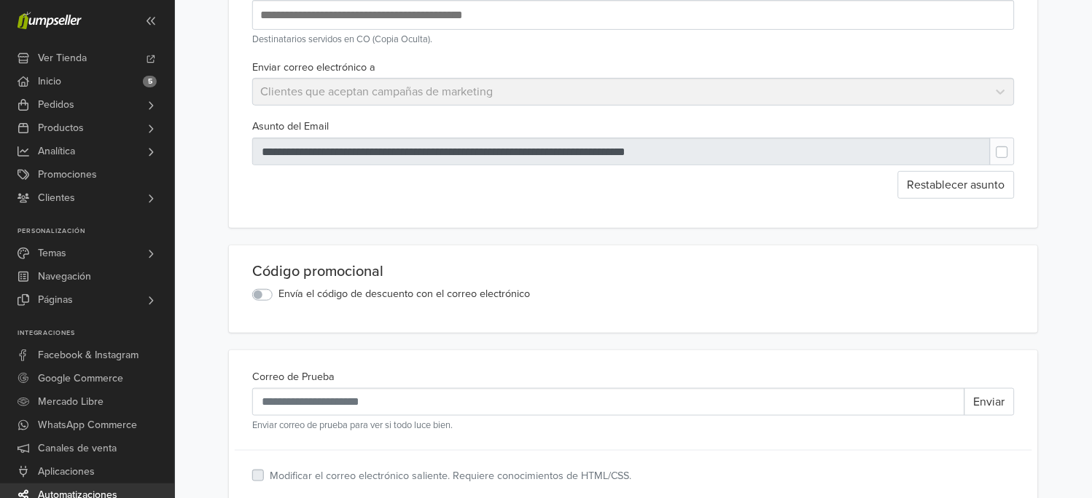
click at [278, 297] on label "Envía el código de descuento con el correo electrónico" at bounding box center [403, 294] width 251 height 16
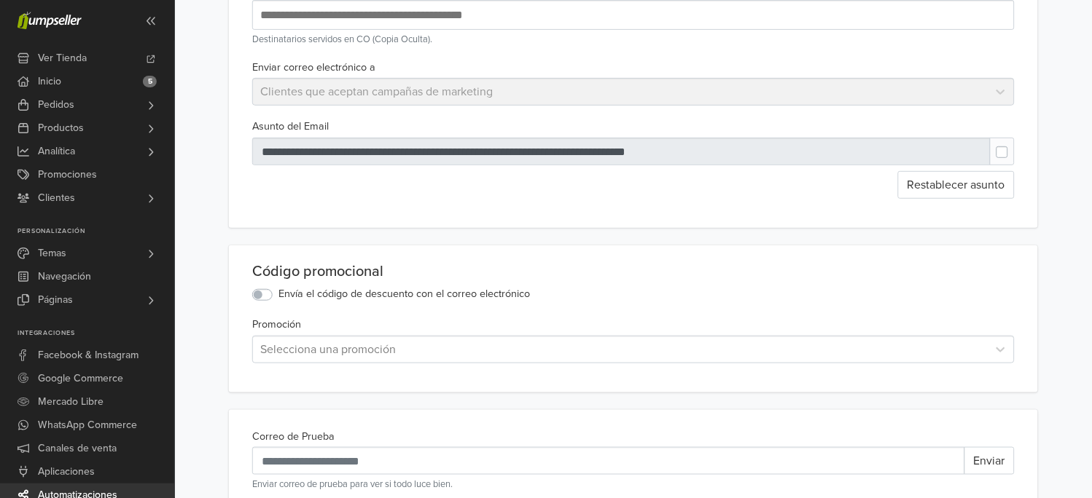
click at [309, 344] on div at bounding box center [620, 350] width 720 height 20
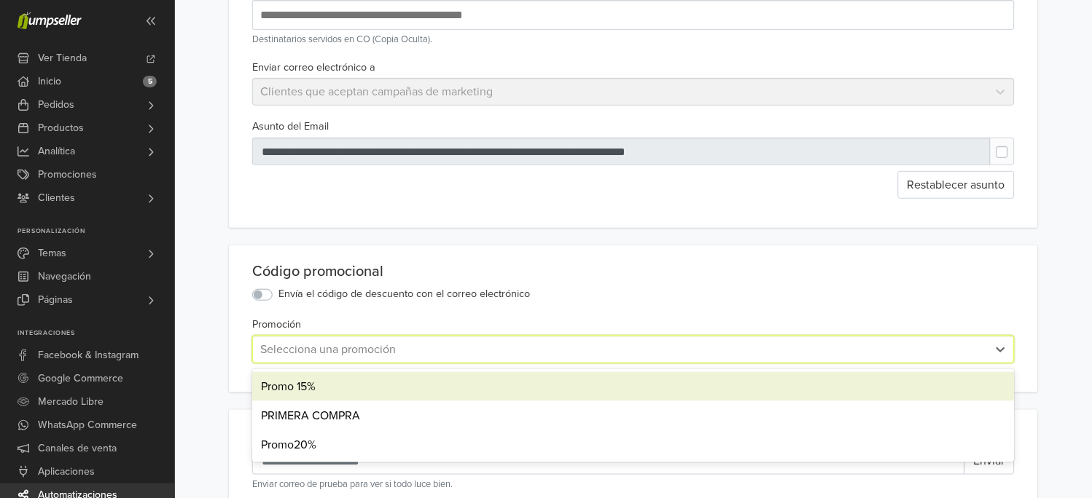
click at [300, 391] on div "Promo 15%" at bounding box center [633, 386] width 762 height 29
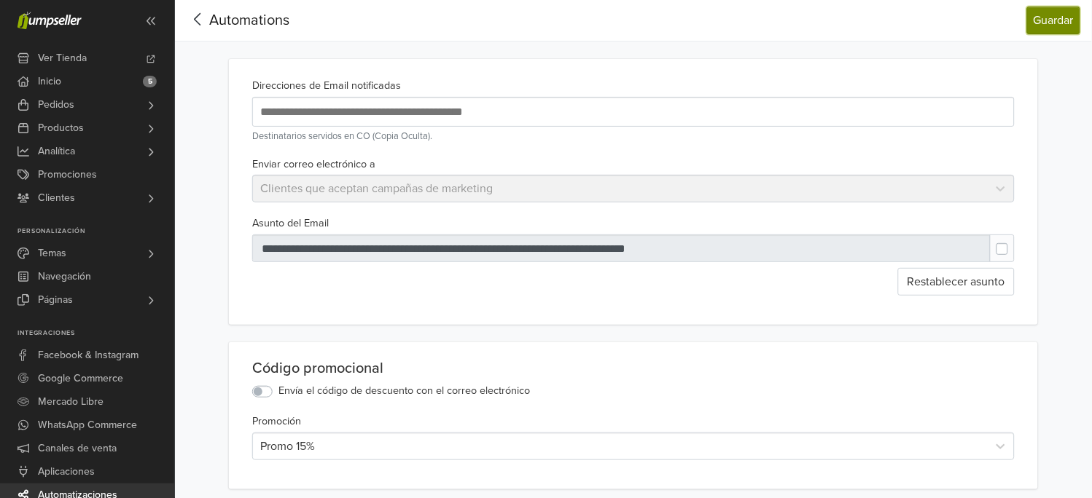
click at [1044, 32] on button "Guardar" at bounding box center [1053, 21] width 53 height 28
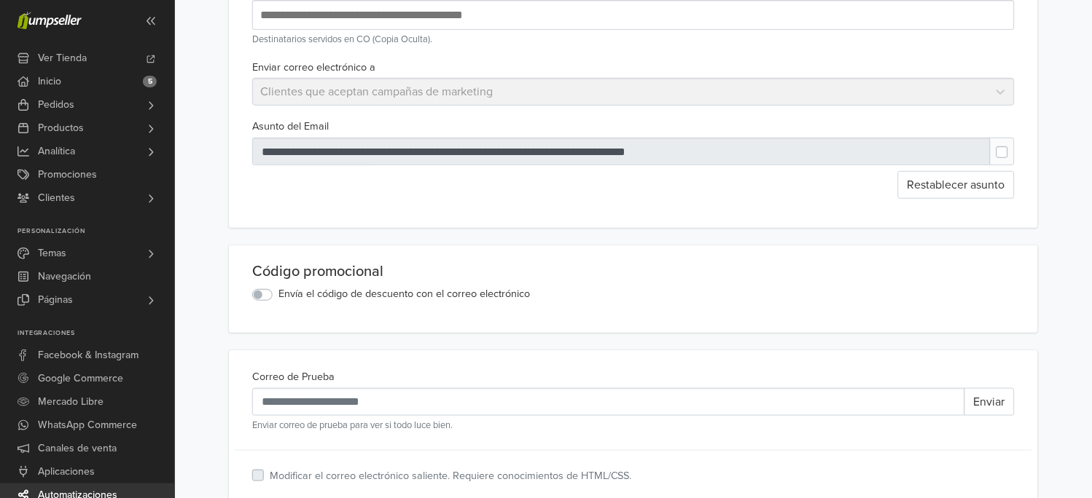
click at [278, 297] on label "Envía el código de descuento con el correo electrónico" at bounding box center [403, 294] width 251 height 16
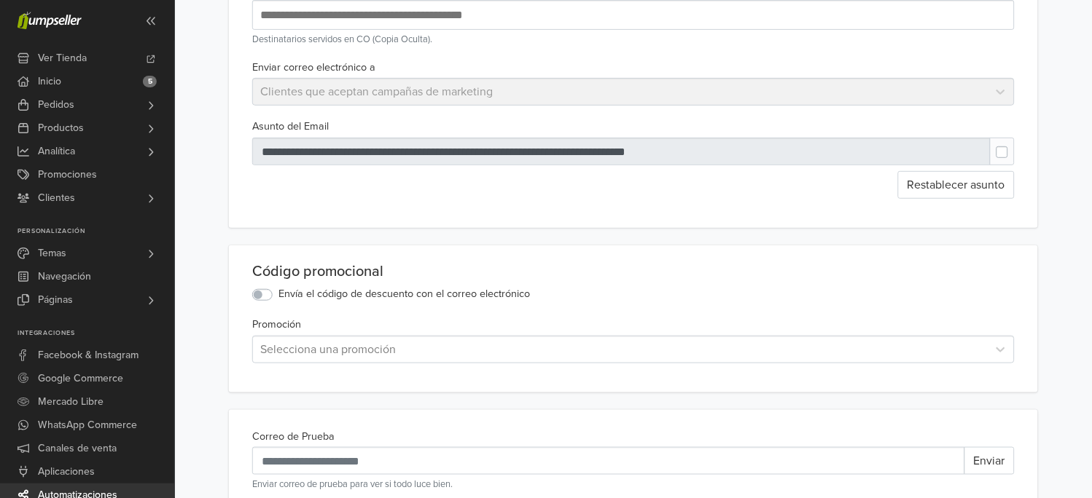
click at [336, 346] on div at bounding box center [620, 350] width 720 height 20
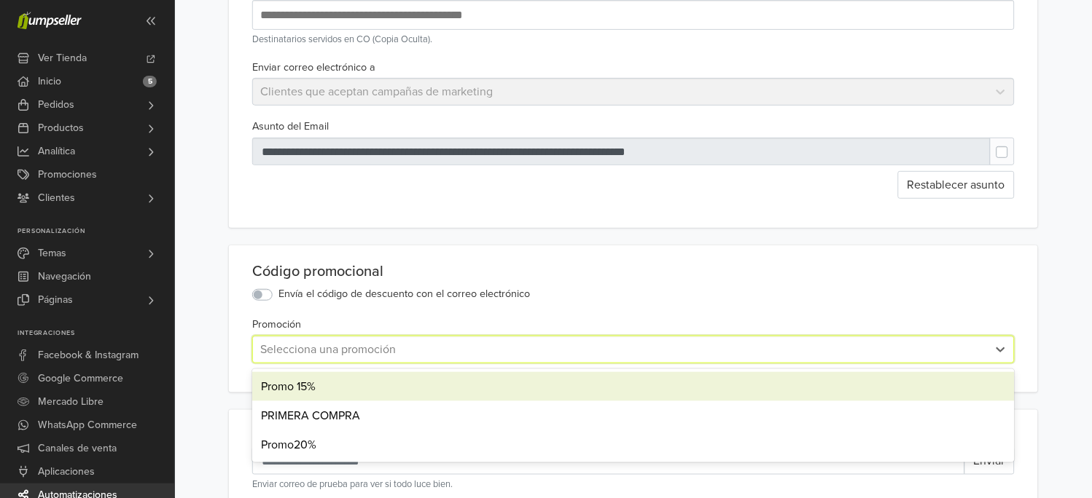
click at [332, 395] on div "Promo 15%" at bounding box center [633, 386] width 762 height 29
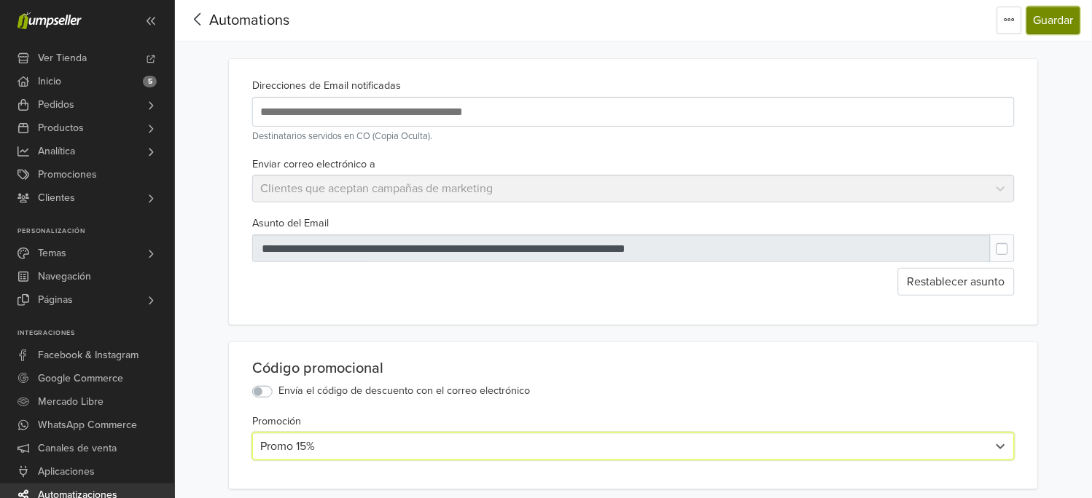
click at [1062, 28] on button "Guardar" at bounding box center [1053, 21] width 53 height 28
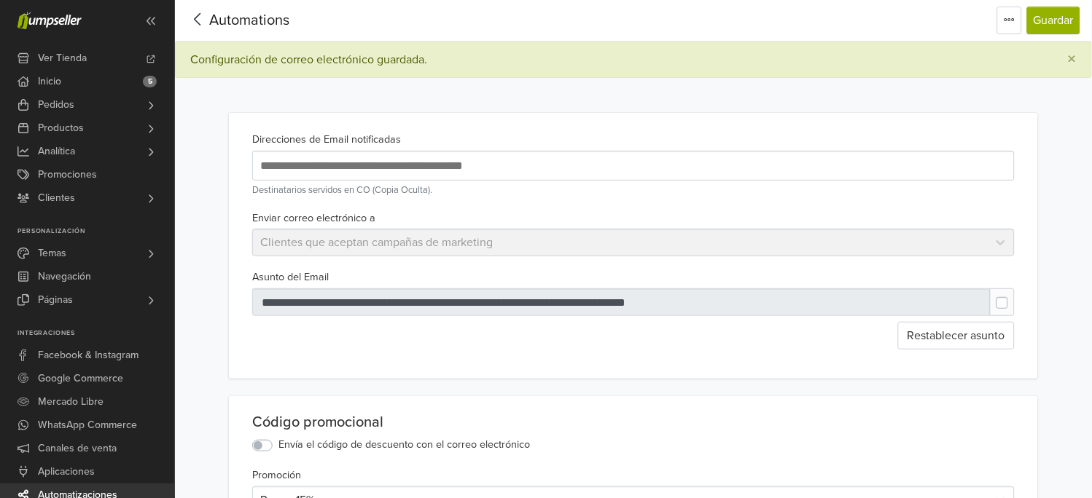
click at [251, 17] on span "Automations" at bounding box center [249, 20] width 80 height 17
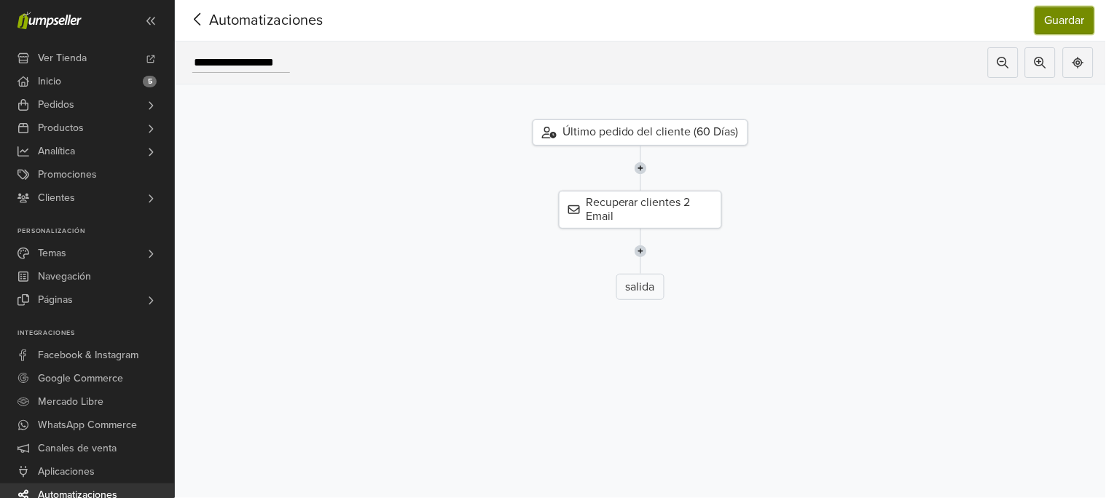
click at [1069, 20] on button "Guardar" at bounding box center [1065, 21] width 59 height 28
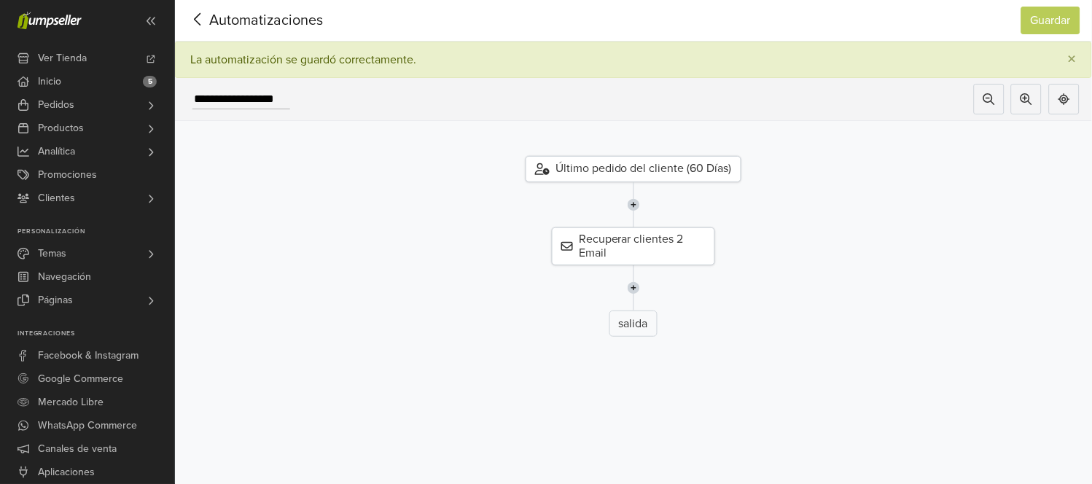
click at [195, 19] on icon at bounding box center [197, 19] width 7 height 12
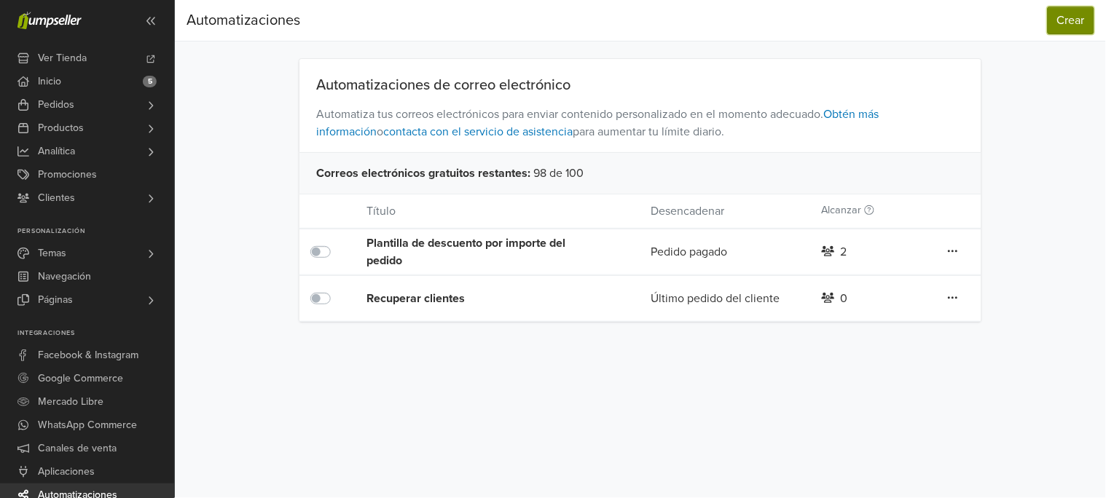
click at [1092, 23] on button "Crear" at bounding box center [1071, 21] width 47 height 28
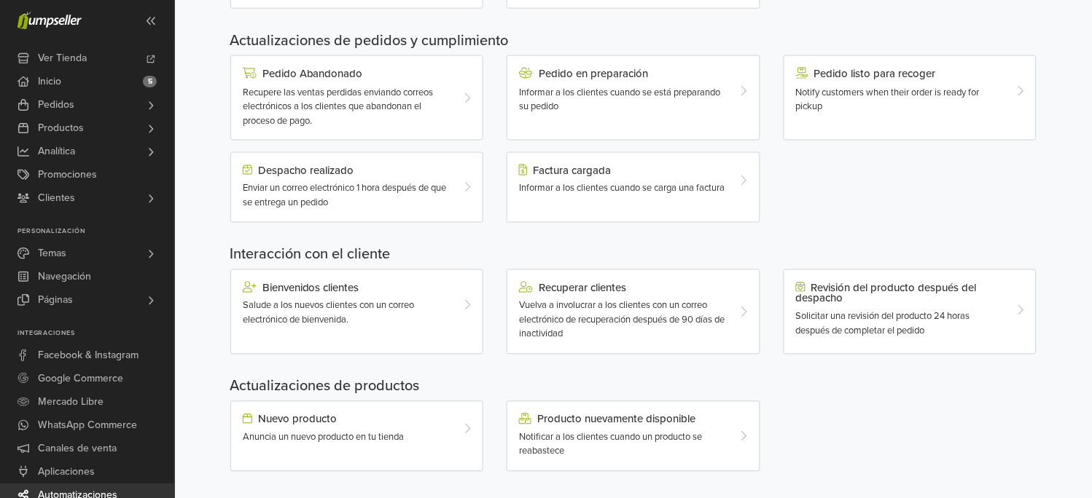
scroll to position [438, 0]
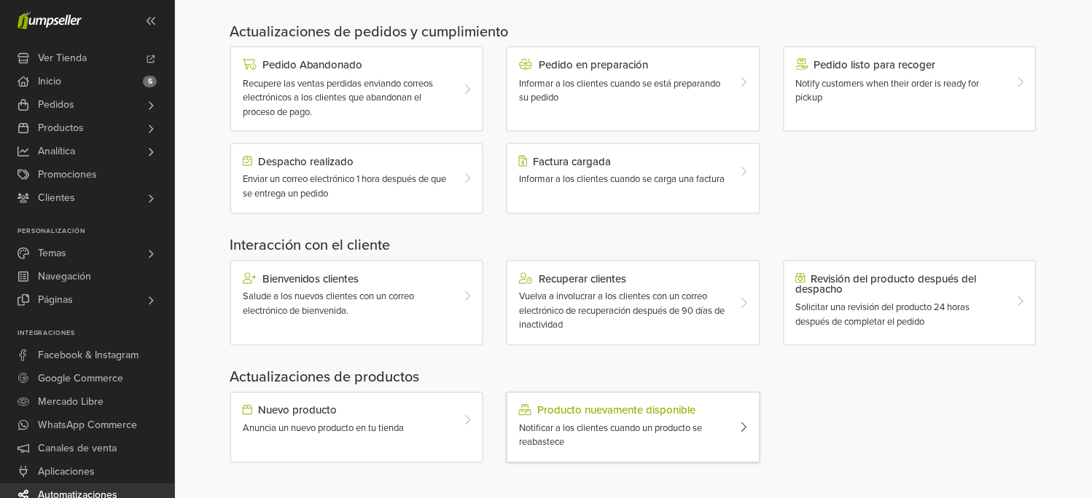
click at [574, 436] on div "Notificar a los clientes cuando un producto se reabastece" at bounding box center [623, 437] width 208 height 28
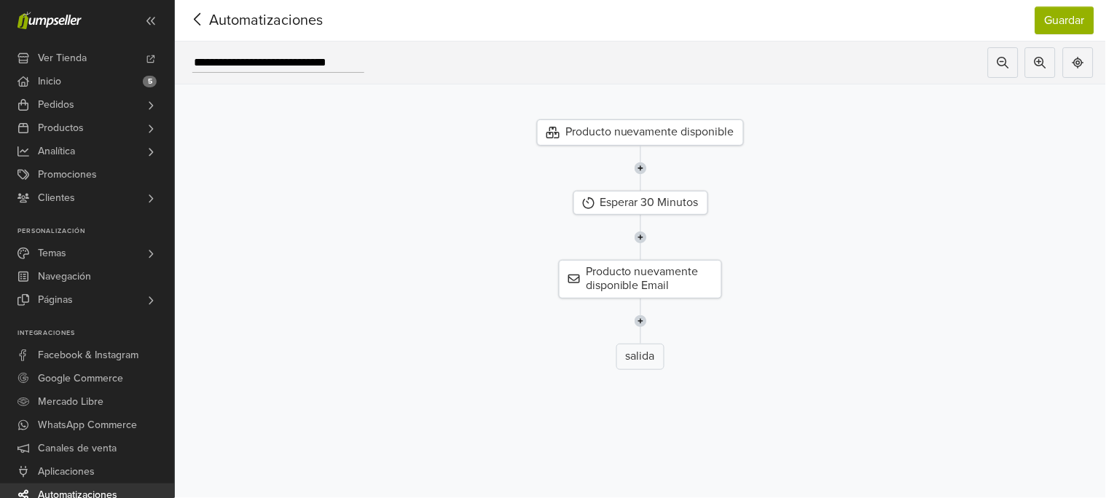
click at [668, 132] on div "Producto nuevamente disponible" at bounding box center [640, 133] width 207 height 26
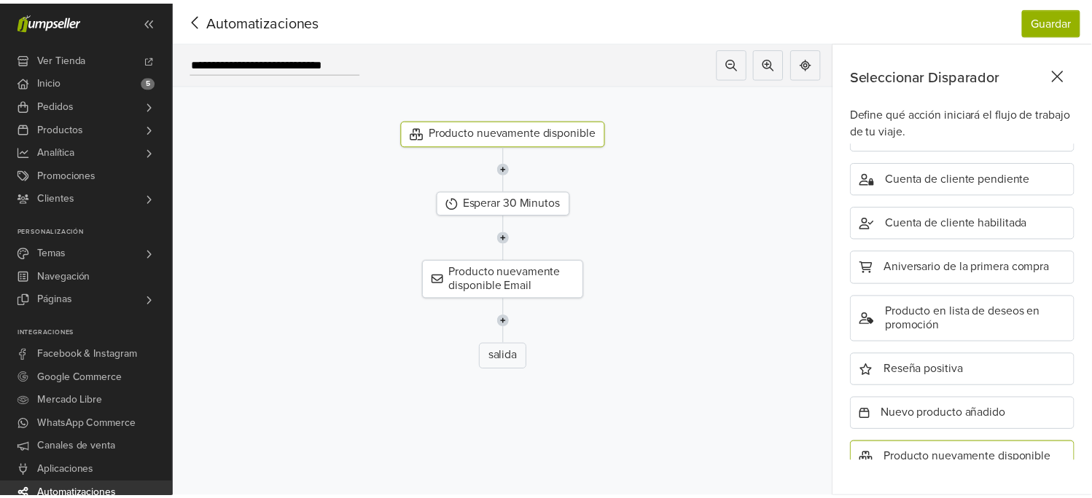
scroll to position [541, 0]
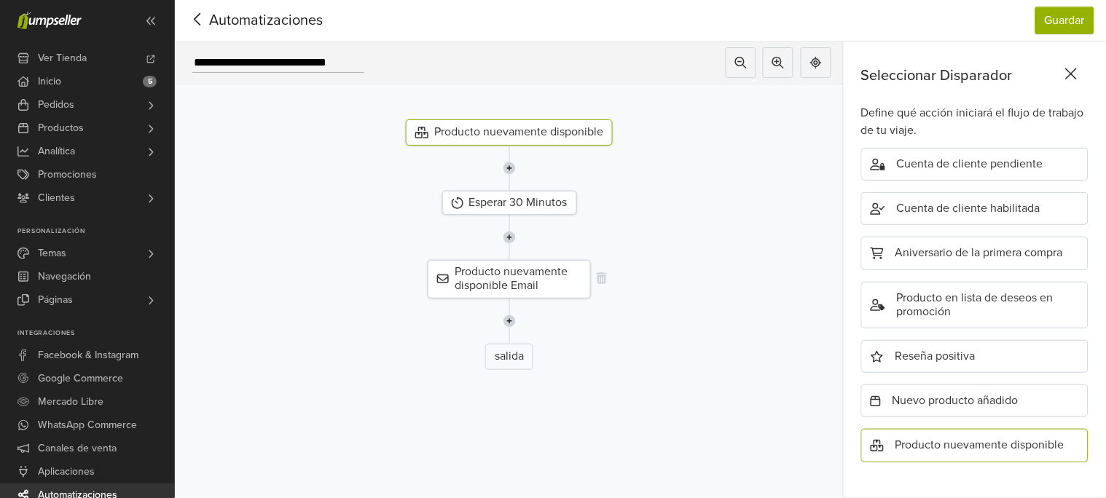
click at [522, 281] on div "Producto nuevamente disponible Email" at bounding box center [509, 279] width 163 height 38
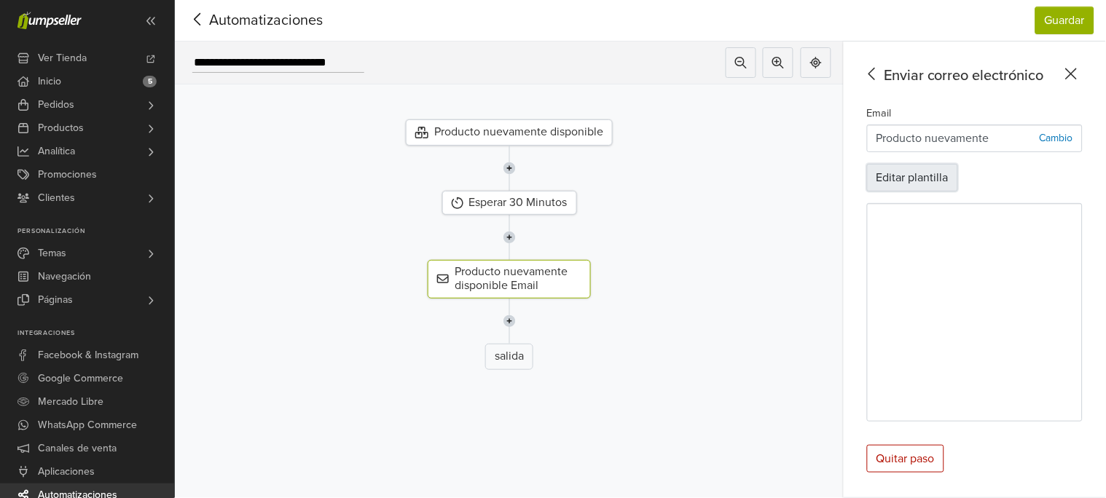
click at [922, 176] on button "Editar plantilla" at bounding box center [912, 178] width 91 height 28
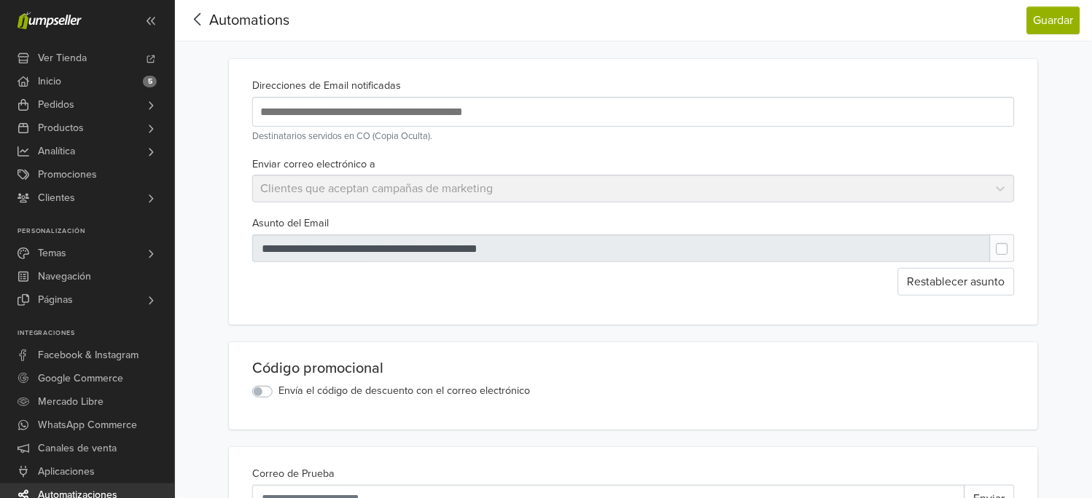
click at [198, 18] on icon at bounding box center [198, 19] width 23 height 18
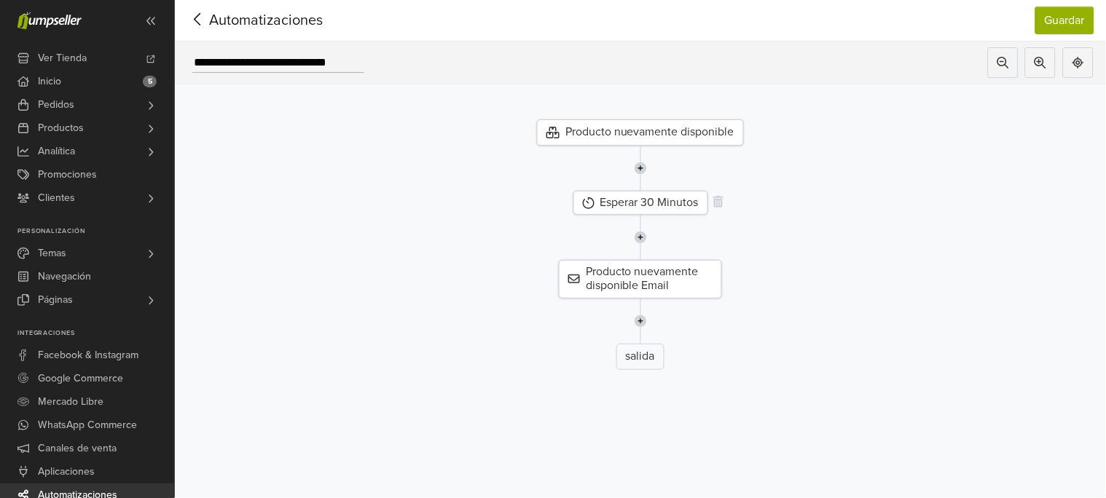
click at [652, 202] on div "Esperar 30 Minutos" at bounding box center [641, 203] width 135 height 24
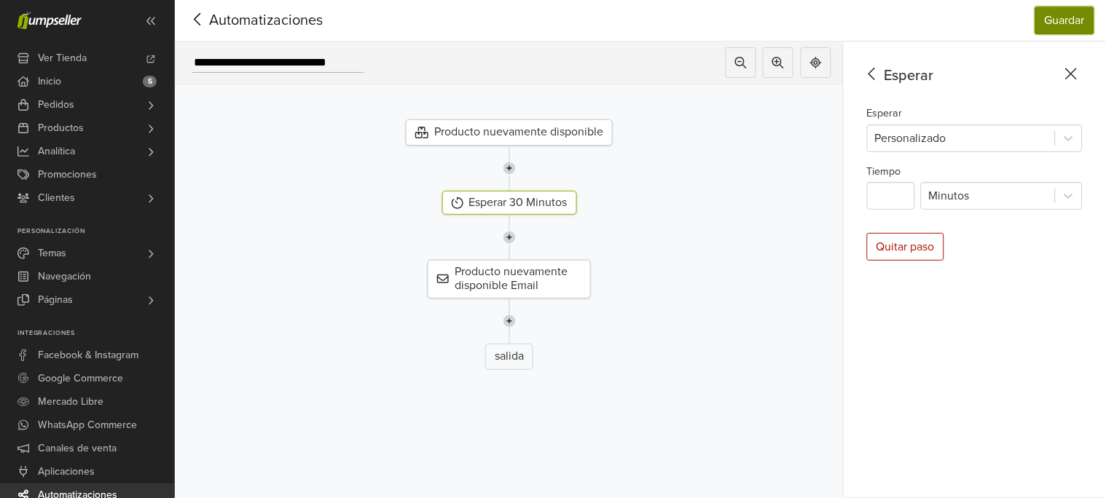
click at [1069, 14] on button "Guardar" at bounding box center [1065, 21] width 59 height 28
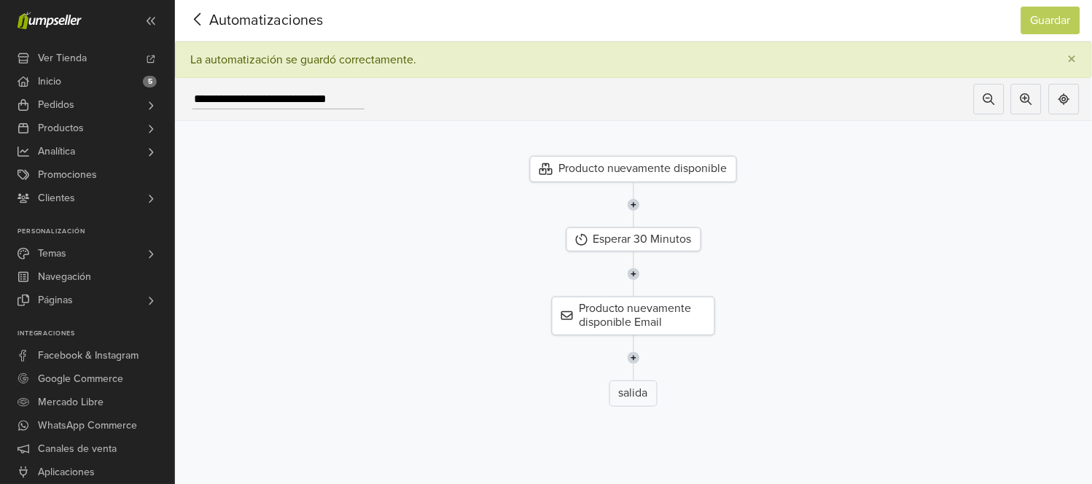
click at [204, 21] on icon at bounding box center [198, 19] width 23 height 18
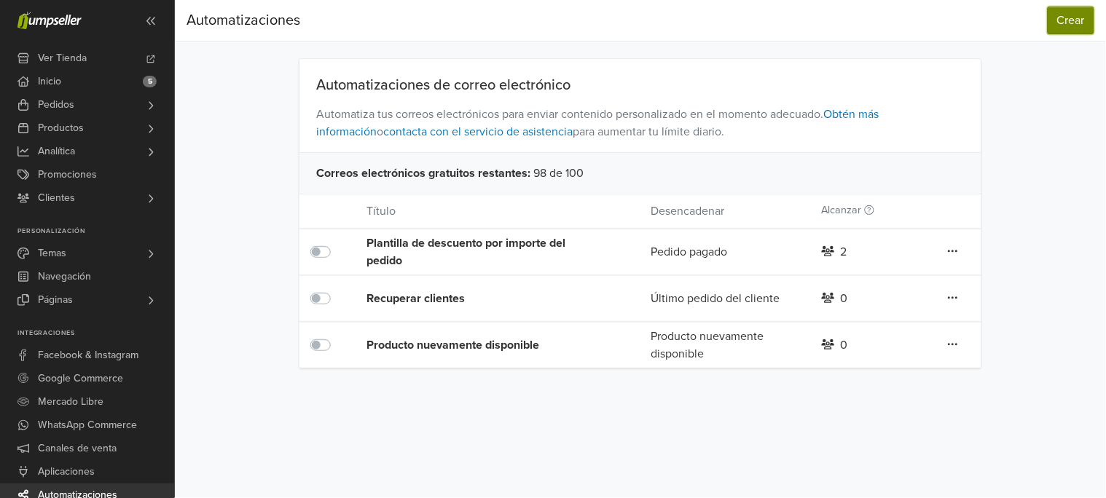
click at [1060, 26] on button "Crear" at bounding box center [1071, 21] width 47 height 28
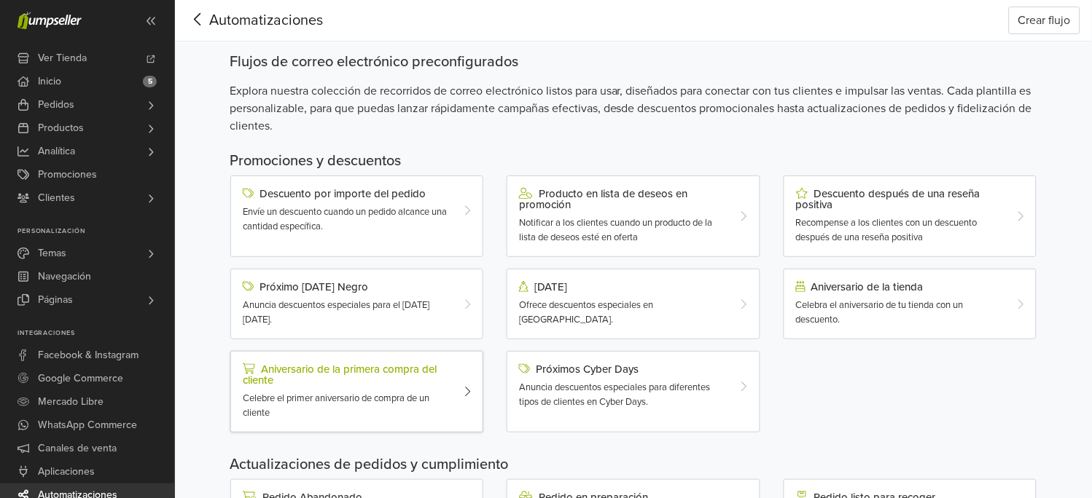
click at [380, 370] on div "Aniversario de la primera compra del cliente" at bounding box center [347, 375] width 208 height 23
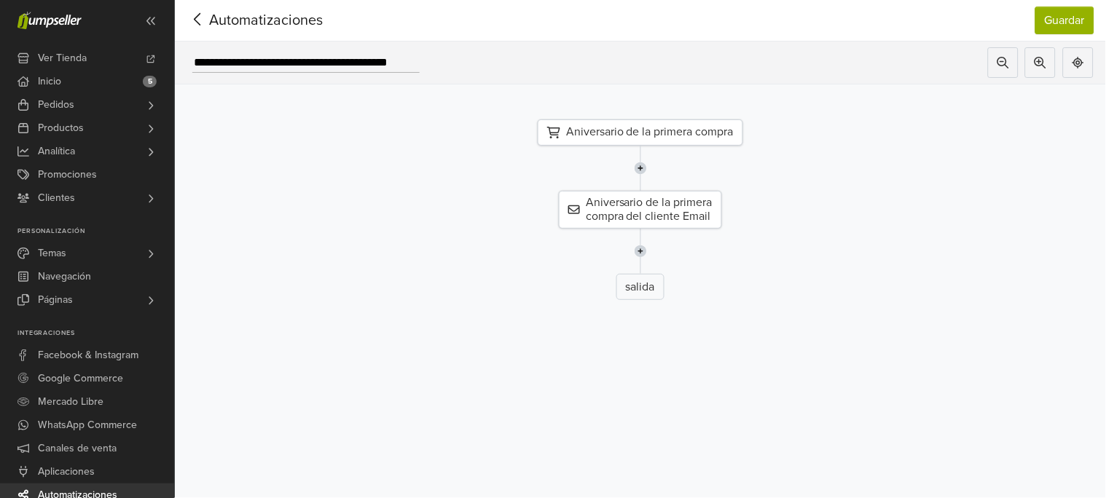
click at [694, 132] on div "Aniversario de la primera compra" at bounding box center [641, 133] width 206 height 26
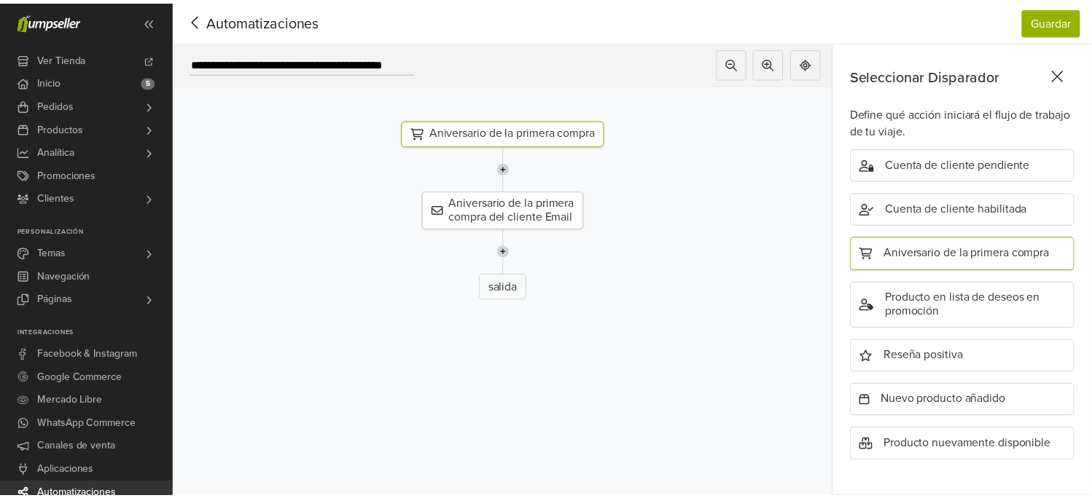
scroll to position [541, 0]
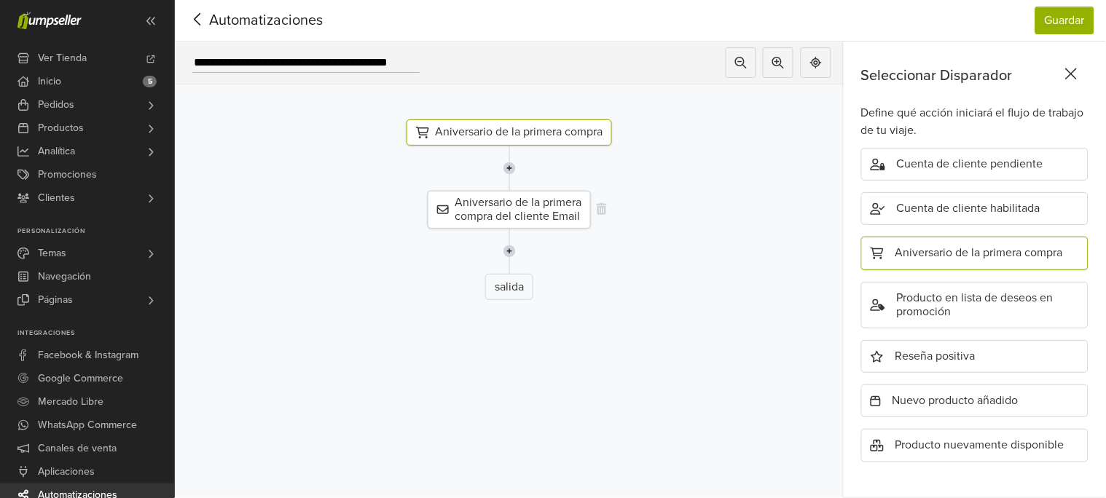
click at [529, 208] on div "Aniversario de la primera compra del cliente Email" at bounding box center [509, 210] width 163 height 38
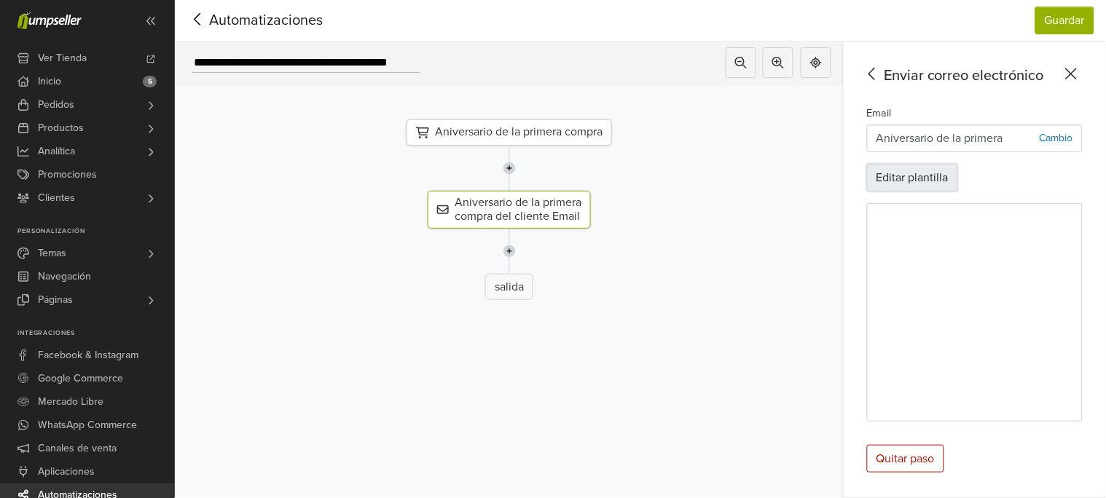
click at [899, 176] on button "Editar plantilla" at bounding box center [912, 178] width 91 height 28
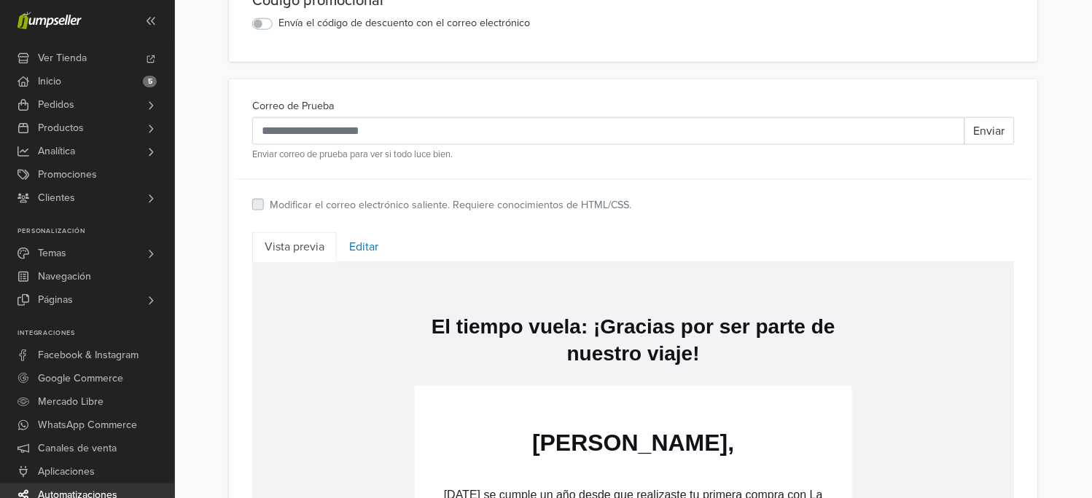
scroll to position [77, 0]
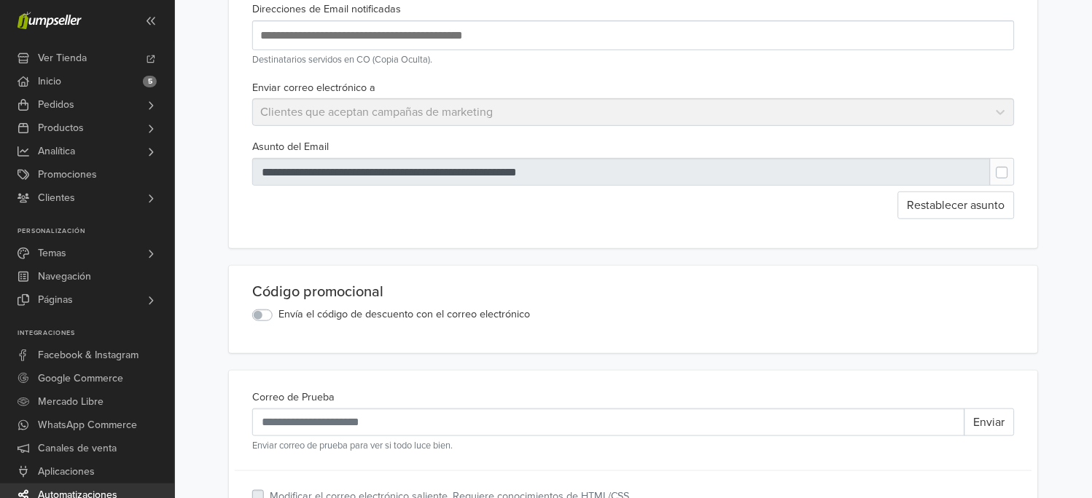
click at [316, 311] on label "Envía el código de descuento con el correo electrónico" at bounding box center [403, 315] width 251 height 16
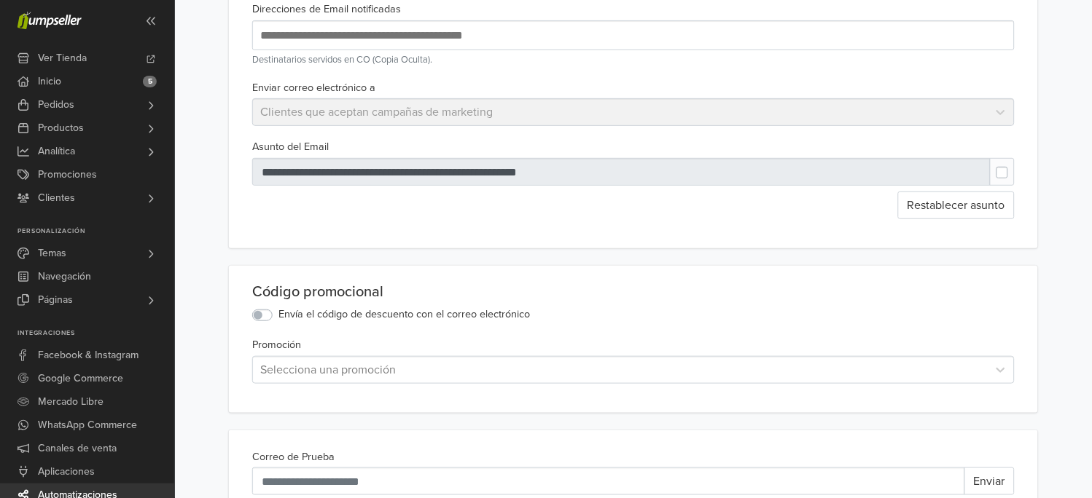
click at [297, 373] on div at bounding box center [620, 370] width 720 height 20
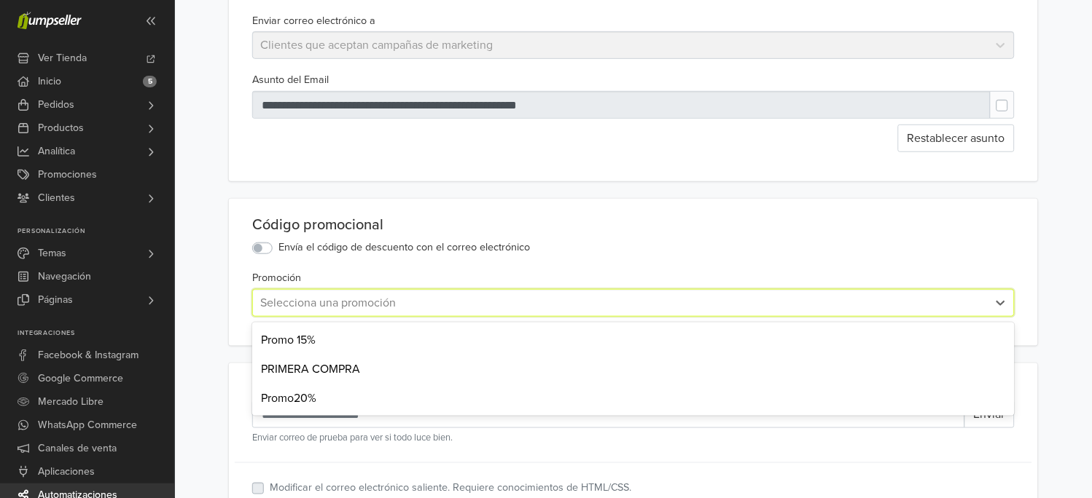
scroll to position [173, 0]
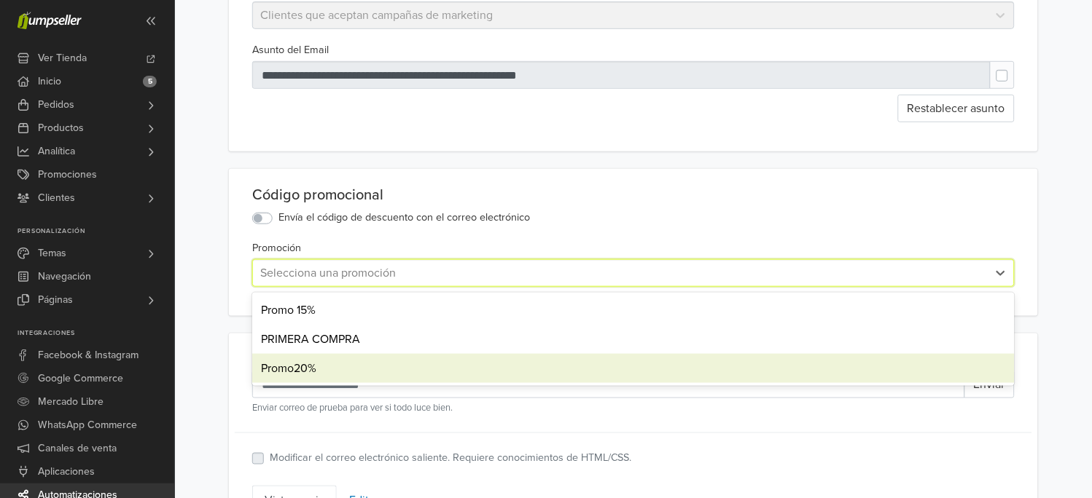
click at [290, 372] on div "Promo20%" at bounding box center [633, 368] width 762 height 29
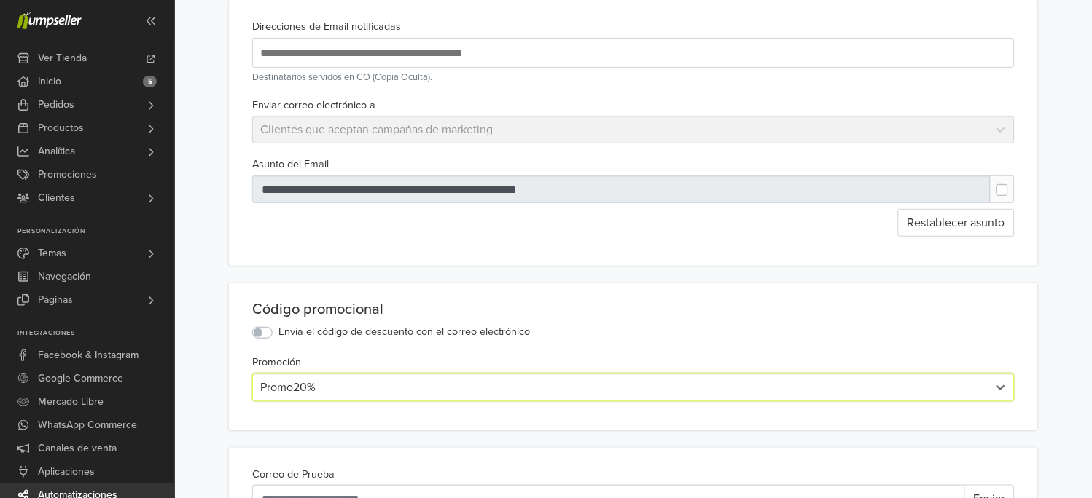
scroll to position [0, 0]
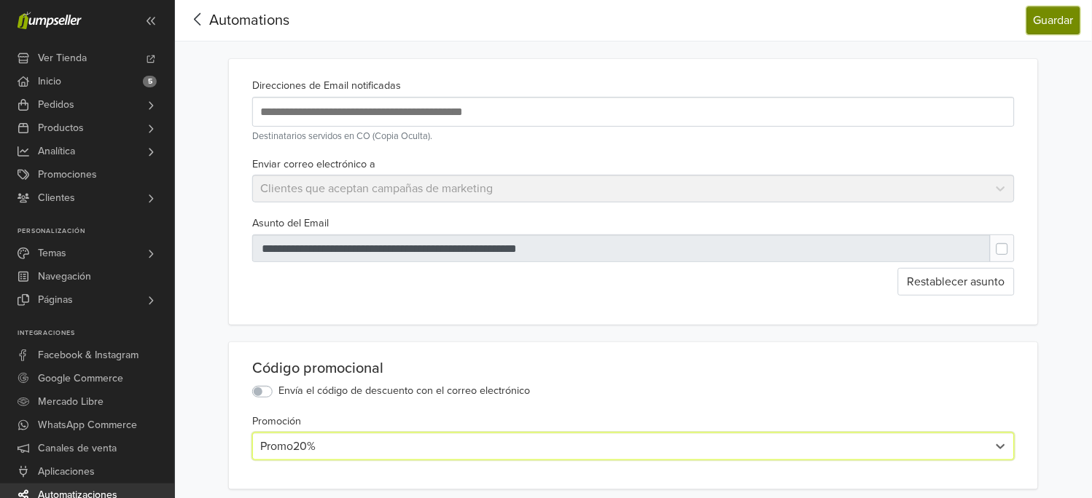
click at [1067, 12] on button "Guardar" at bounding box center [1053, 21] width 53 height 28
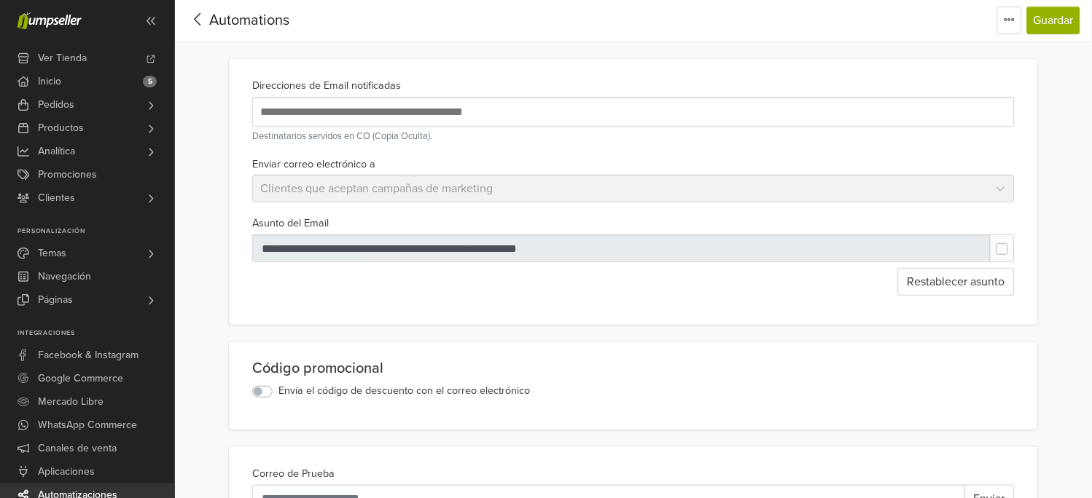
click at [278, 394] on label "Envía el código de descuento con el correo electrónico" at bounding box center [403, 391] width 251 height 16
click at [313, 453] on div "Selecciona una promoción" at bounding box center [633, 447] width 762 height 28
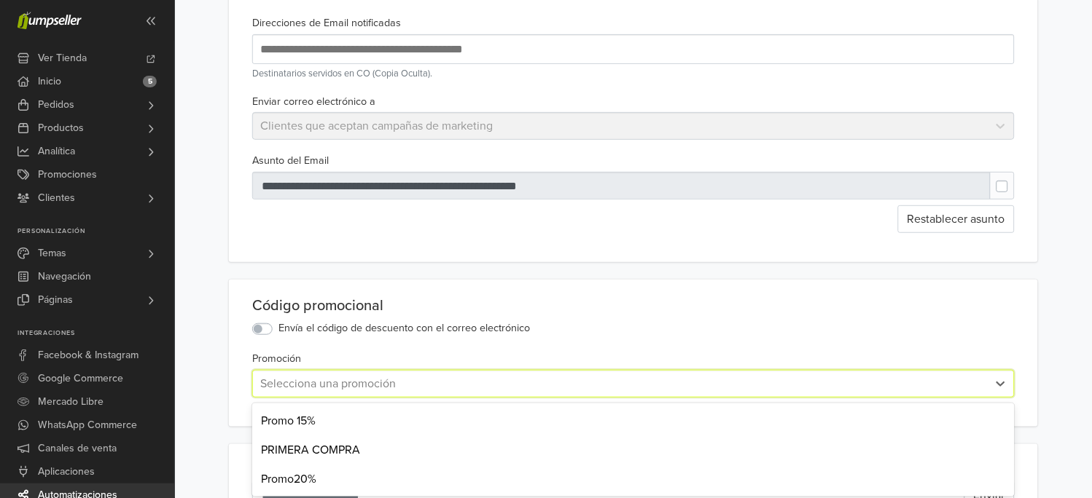
scroll to position [69, 0]
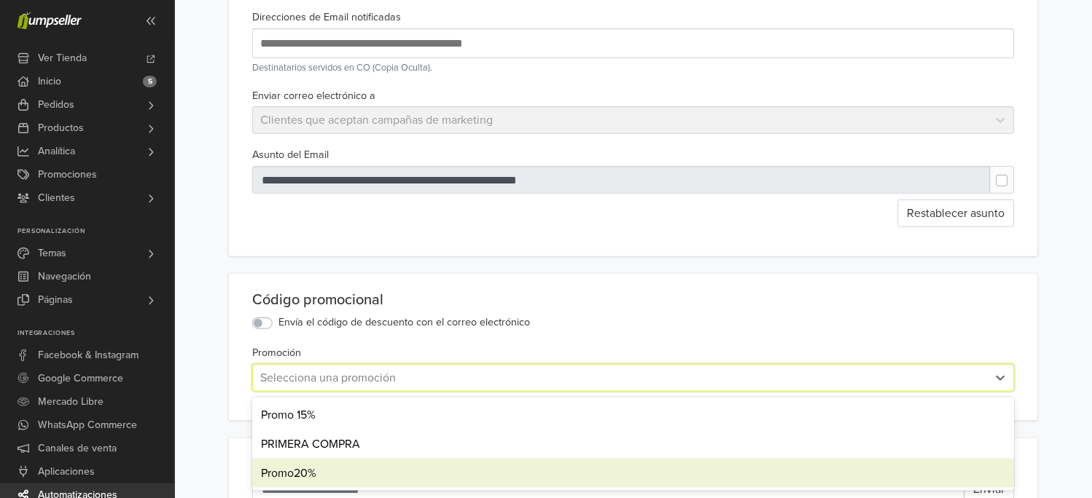
click at [296, 474] on div "Promo20%" at bounding box center [633, 473] width 762 height 29
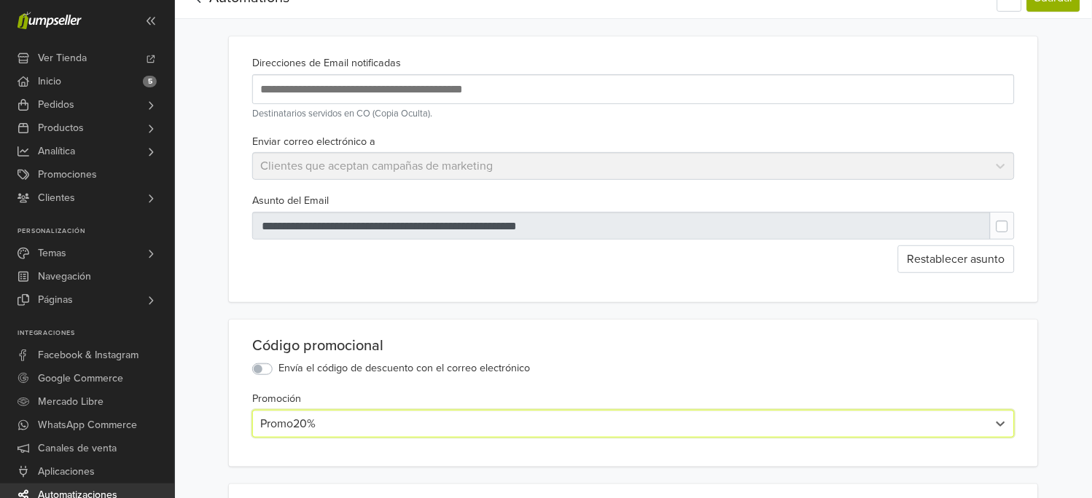
scroll to position [0, 0]
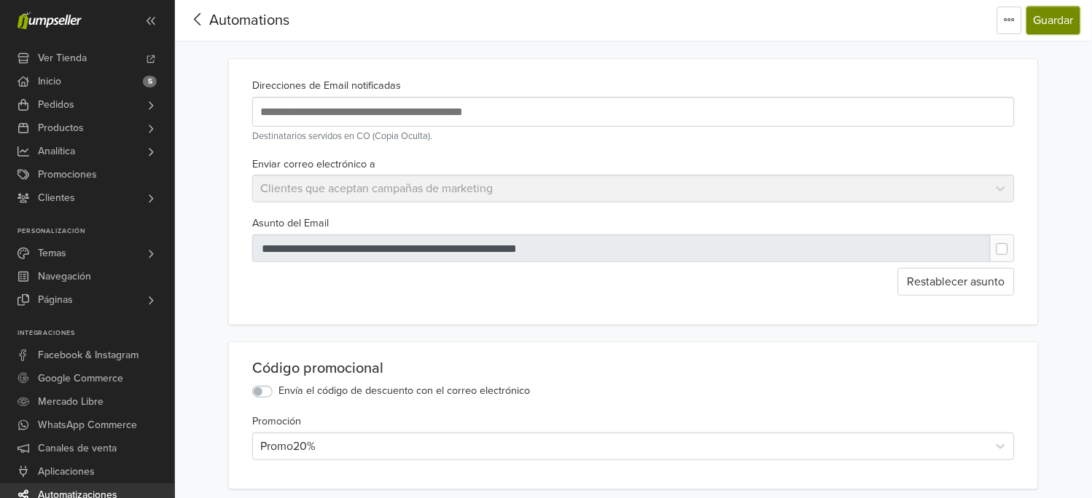
click at [1059, 27] on button "Guardar" at bounding box center [1053, 21] width 53 height 28
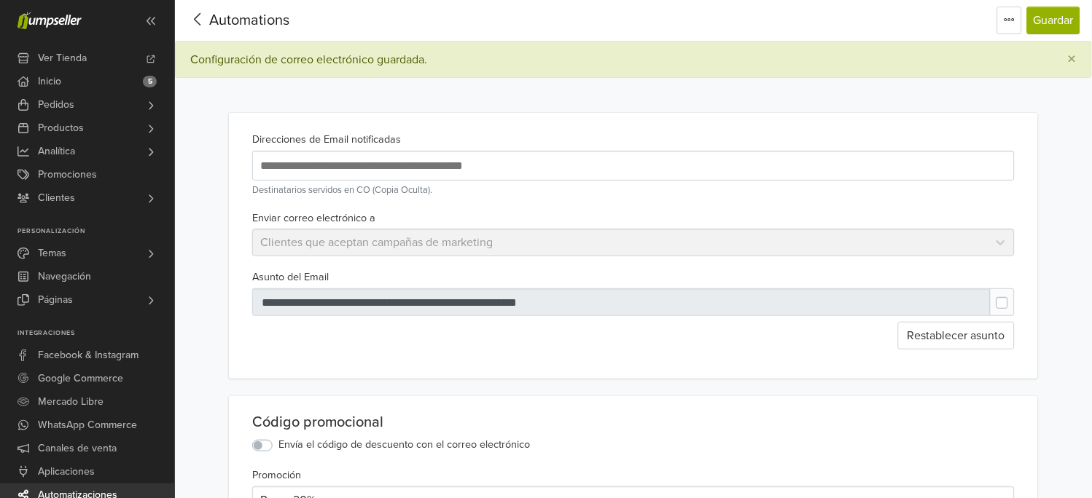
click at [223, 23] on span "Automations" at bounding box center [249, 20] width 80 height 17
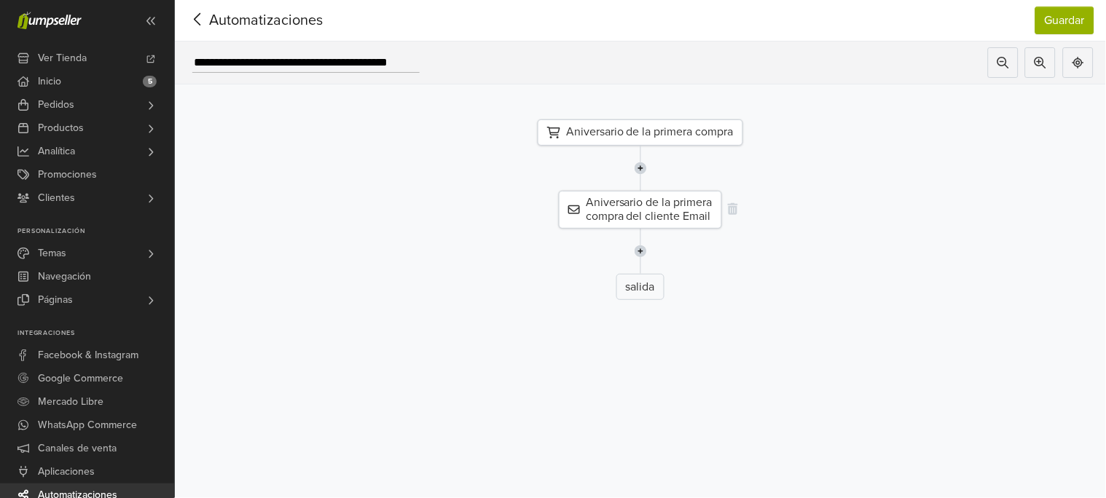
click at [631, 208] on div "Aniversario de la primera compra del cliente Email" at bounding box center [640, 210] width 163 height 38
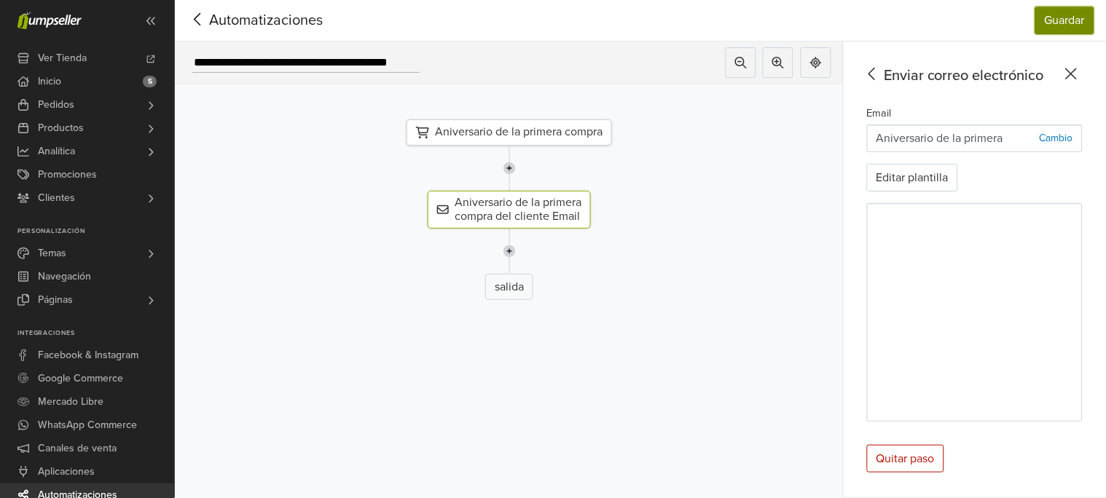
click at [1063, 28] on button "Guardar" at bounding box center [1065, 21] width 59 height 28
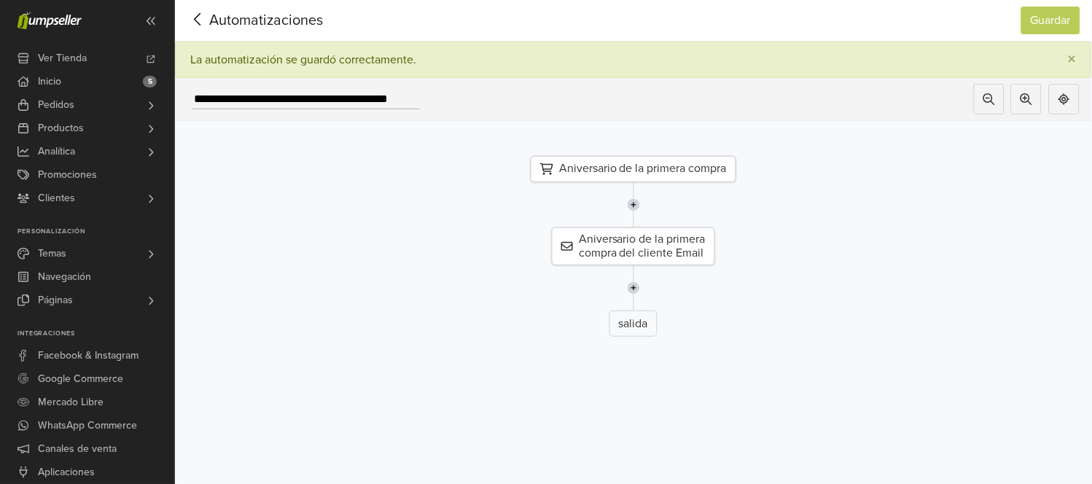
click at [227, 11] on span "Automatizaciones" at bounding box center [244, 20] width 114 height 22
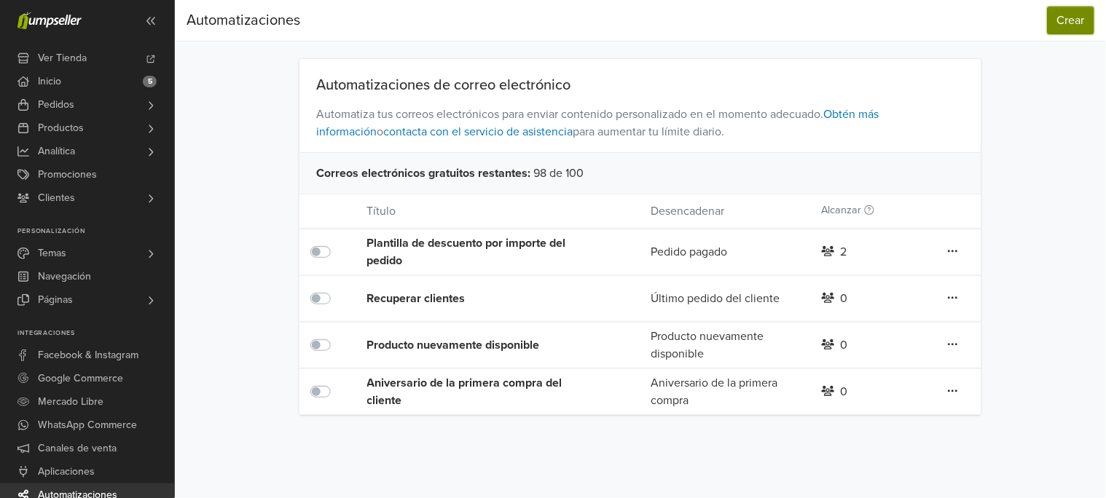
click at [1073, 20] on button "Crear" at bounding box center [1071, 21] width 47 height 28
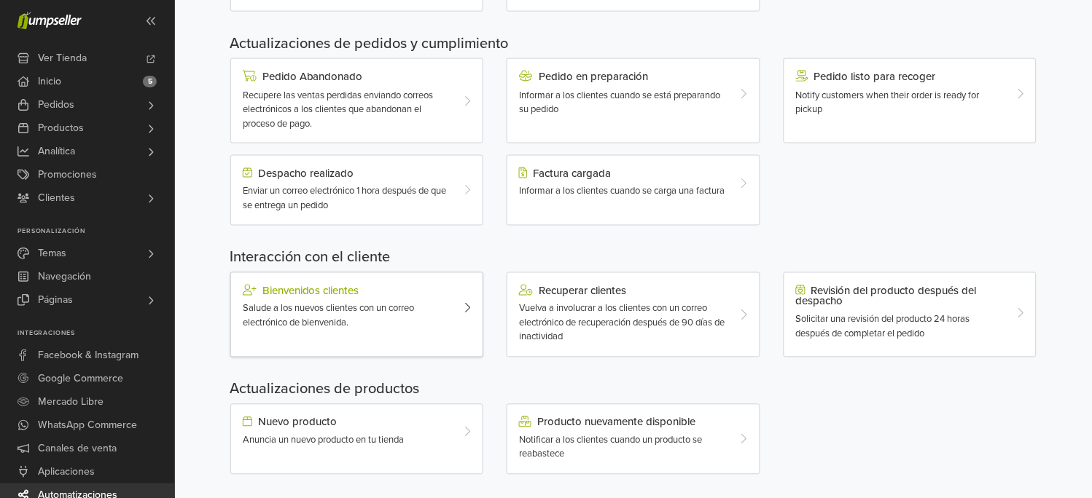
scroll to position [438, 0]
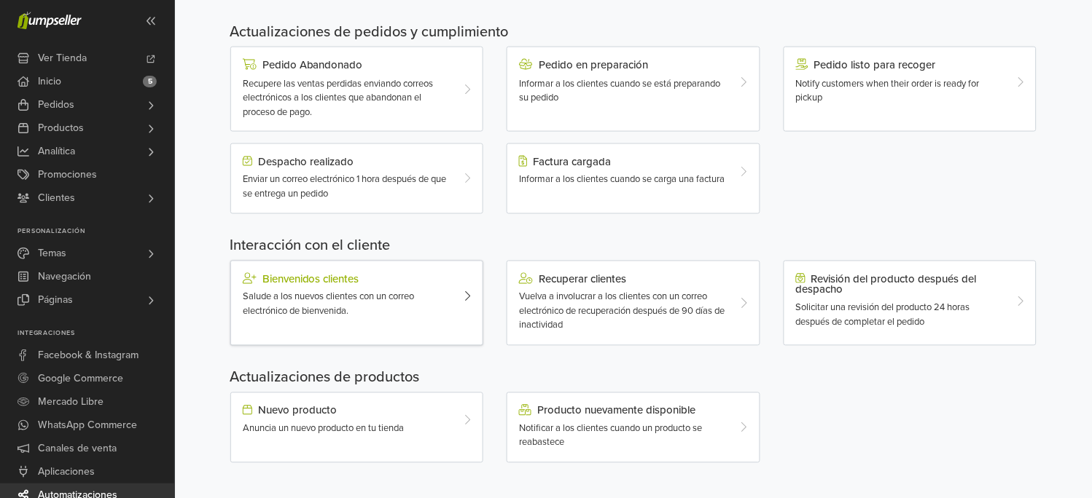
click at [339, 276] on div "Bienvenidos clientes" at bounding box center [347, 279] width 208 height 12
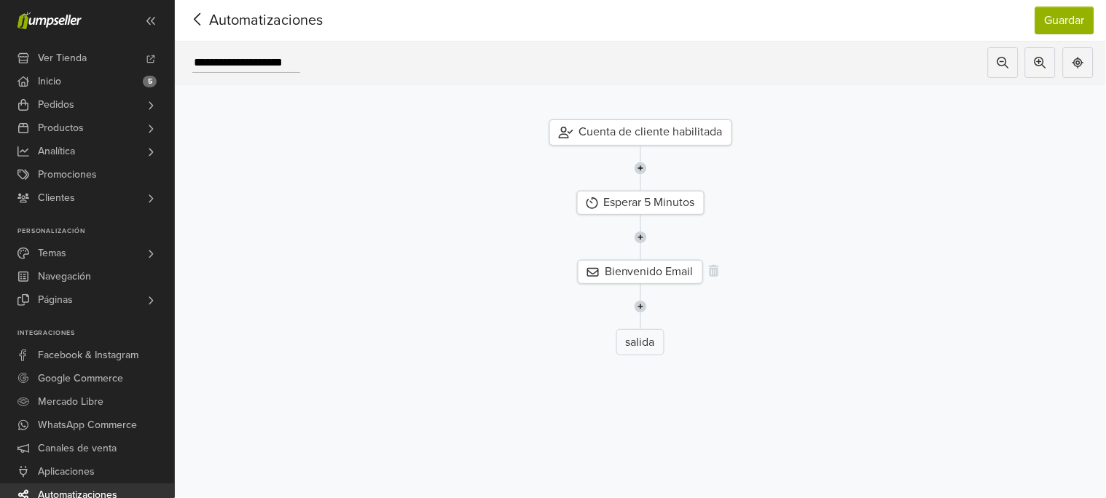
click at [649, 277] on div "Bienvenido Email" at bounding box center [640, 272] width 125 height 24
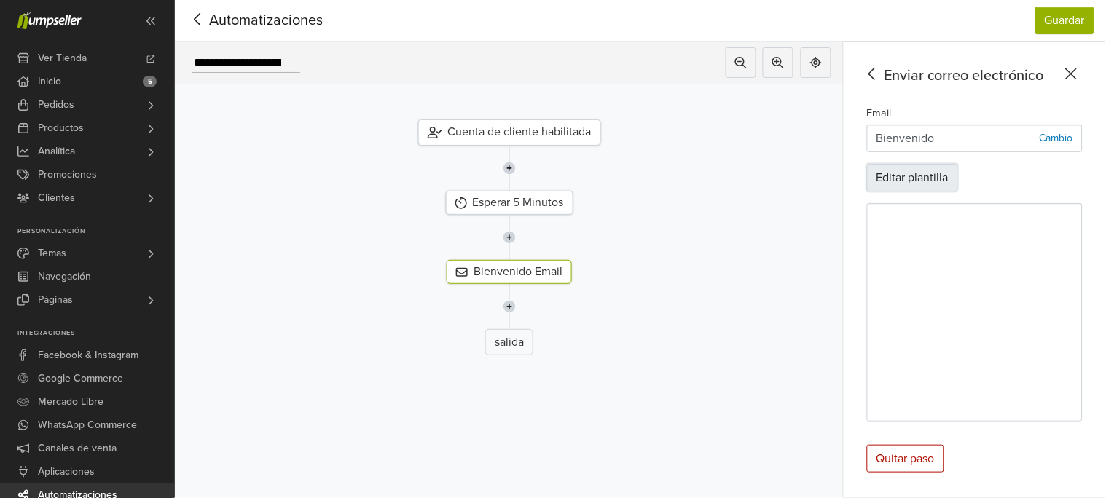
click at [916, 184] on button "Editar plantilla" at bounding box center [912, 178] width 91 height 28
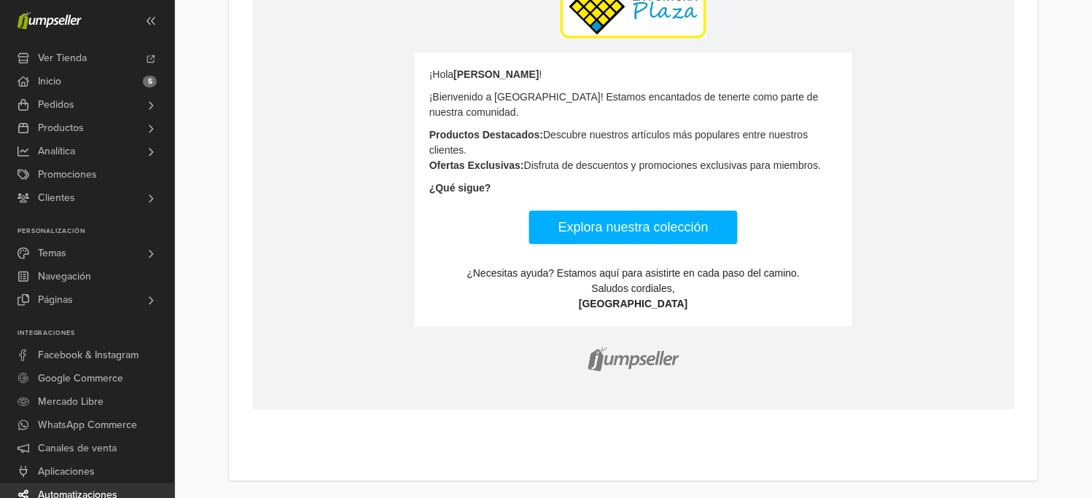
scroll to position [703, 0]
